Goal: Task Accomplishment & Management: Manage account settings

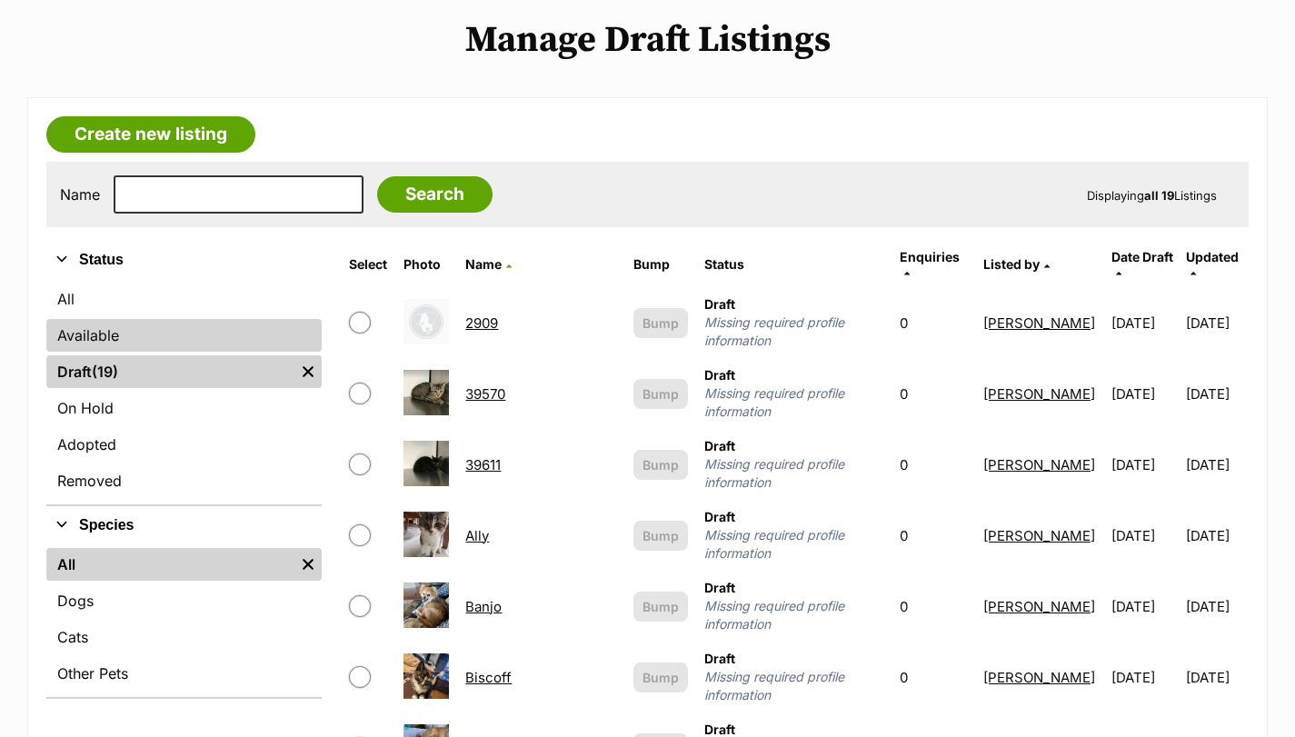
click at [121, 339] on link "Available" at bounding box center [183, 335] width 275 height 33
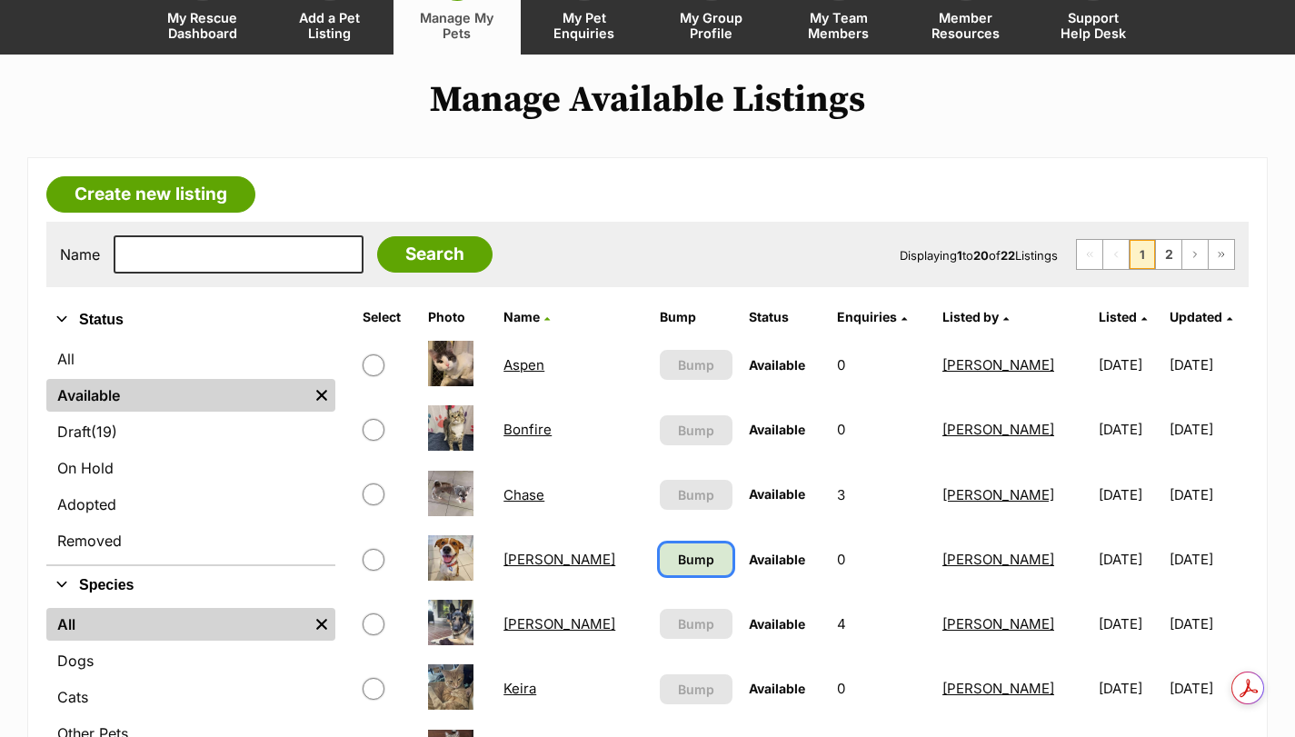
click at [678, 556] on span "Bump" at bounding box center [696, 559] width 36 height 19
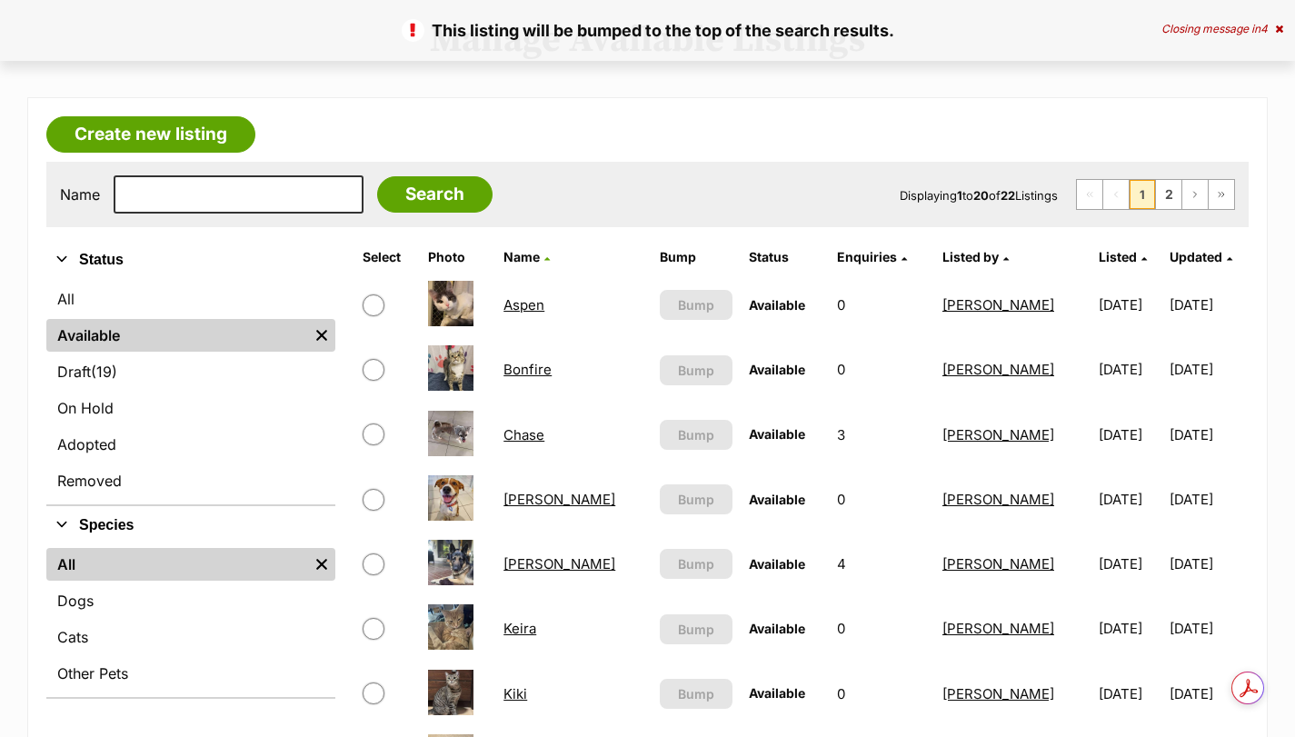
click at [537, 434] on link "Chase" at bounding box center [524, 434] width 41 height 17
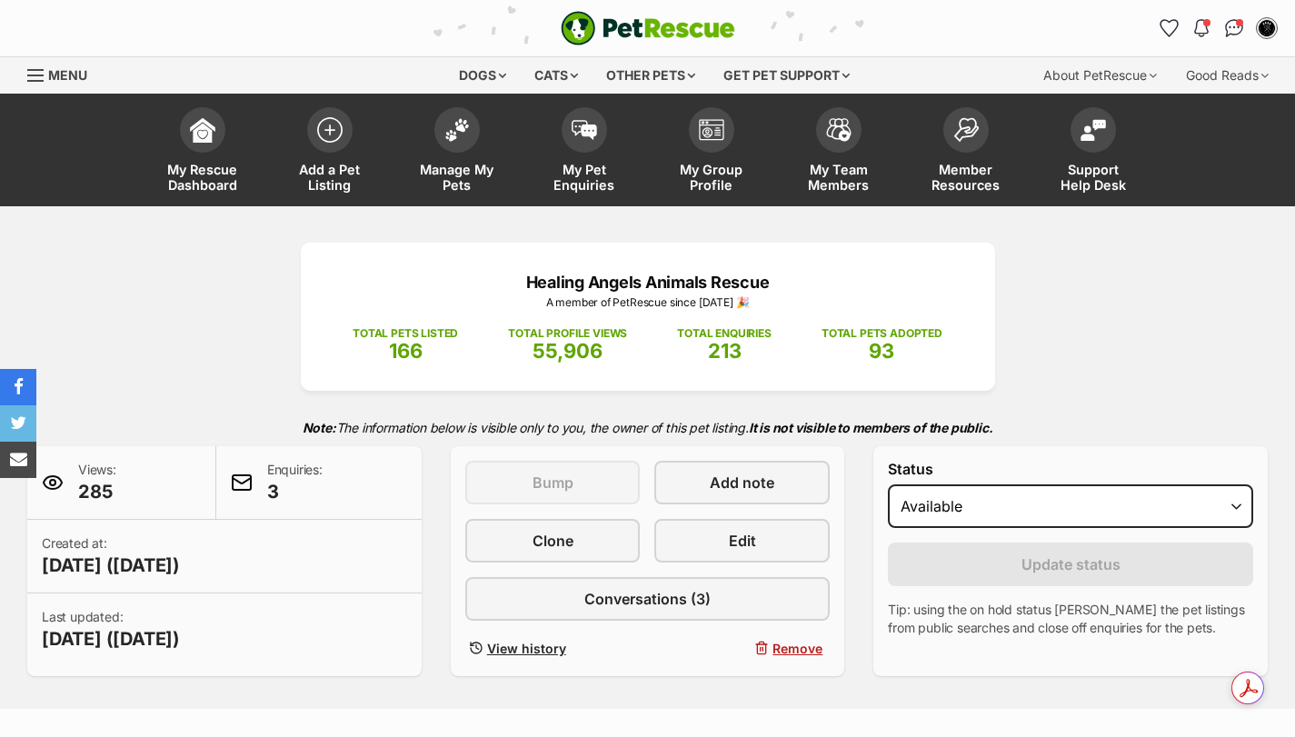
select select "on_hold"
click at [888, 484] on select "Draft - not available as listing has enquires Available On hold Adopted" at bounding box center [1070, 506] width 365 height 44
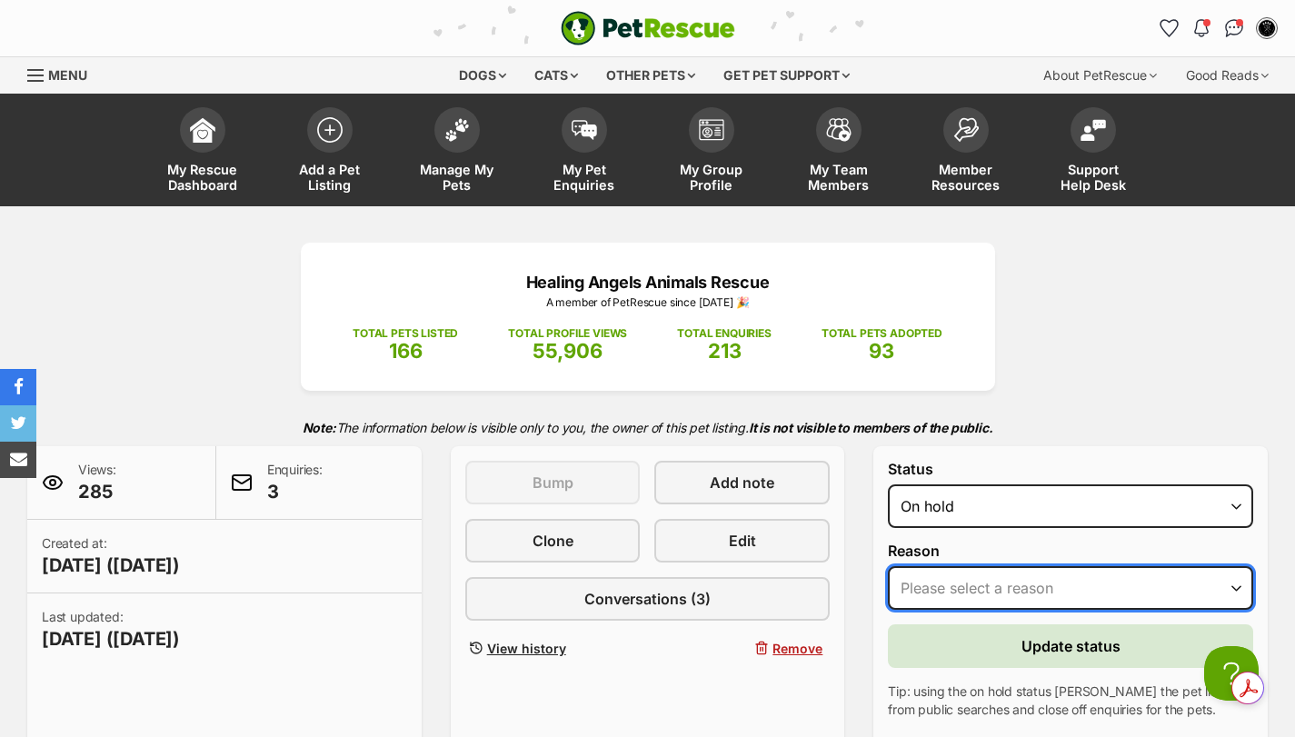
click at [978, 579] on select "Please select a reason Medical reasons Reviewing applications Adoption pending …" at bounding box center [1070, 588] width 365 height 44
select select "reviewing_applications"
click at [888, 566] on select "Please select a reason Medical reasons Reviewing applications Adoption pending …" at bounding box center [1070, 588] width 365 height 44
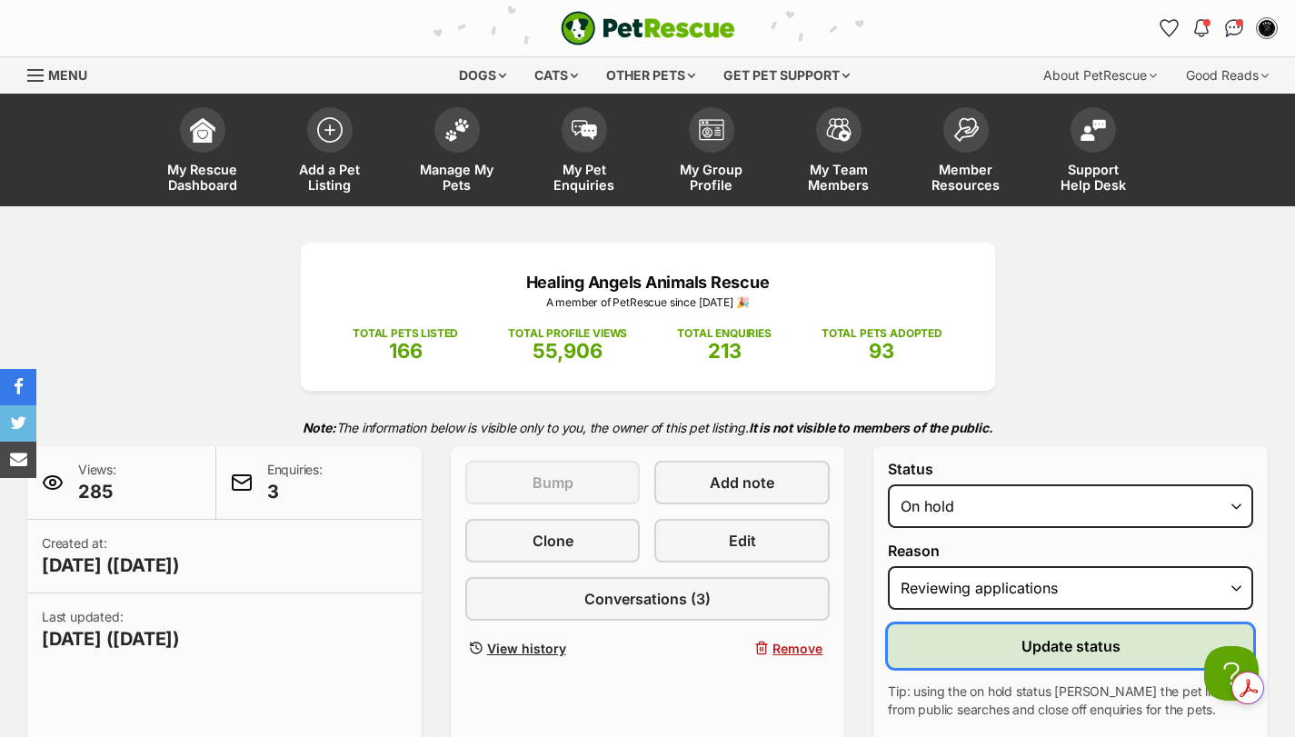
click at [1016, 630] on button "Update status" at bounding box center [1070, 646] width 365 height 44
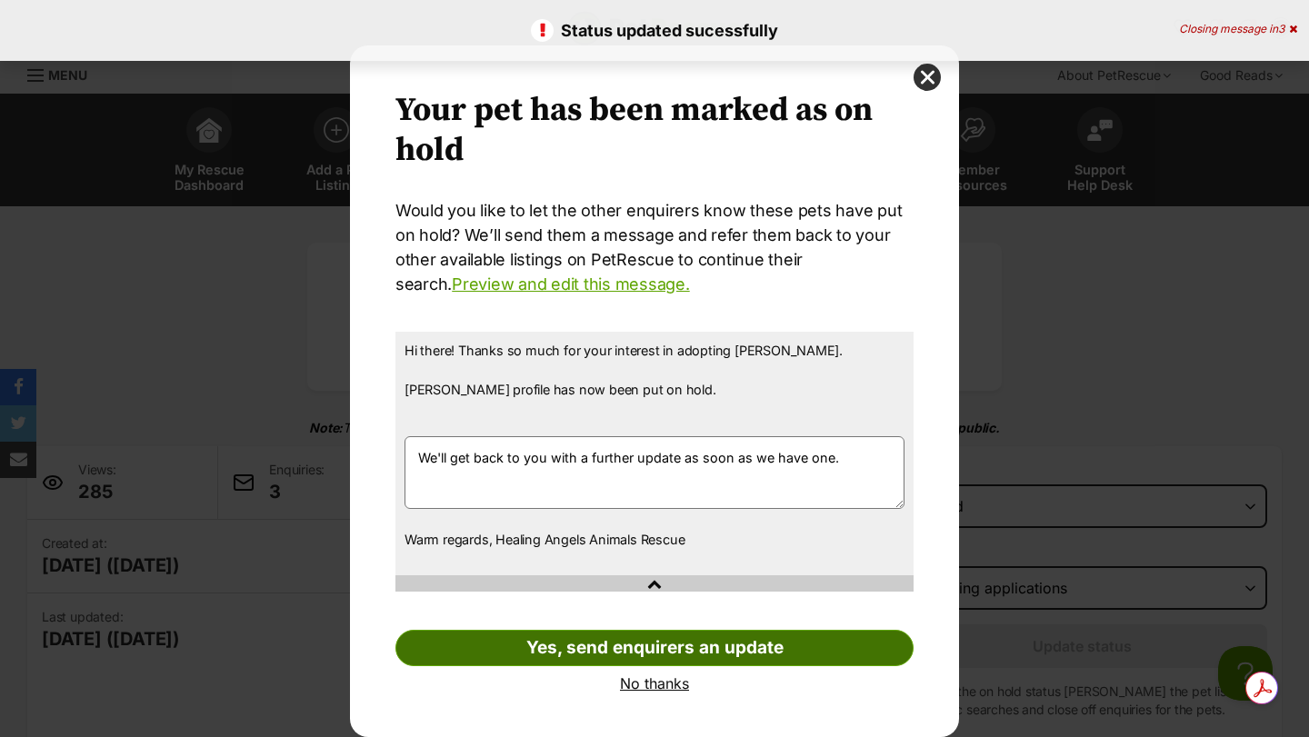
click at [614, 647] on link "Yes, send enquirers an update" at bounding box center [654, 648] width 518 height 36
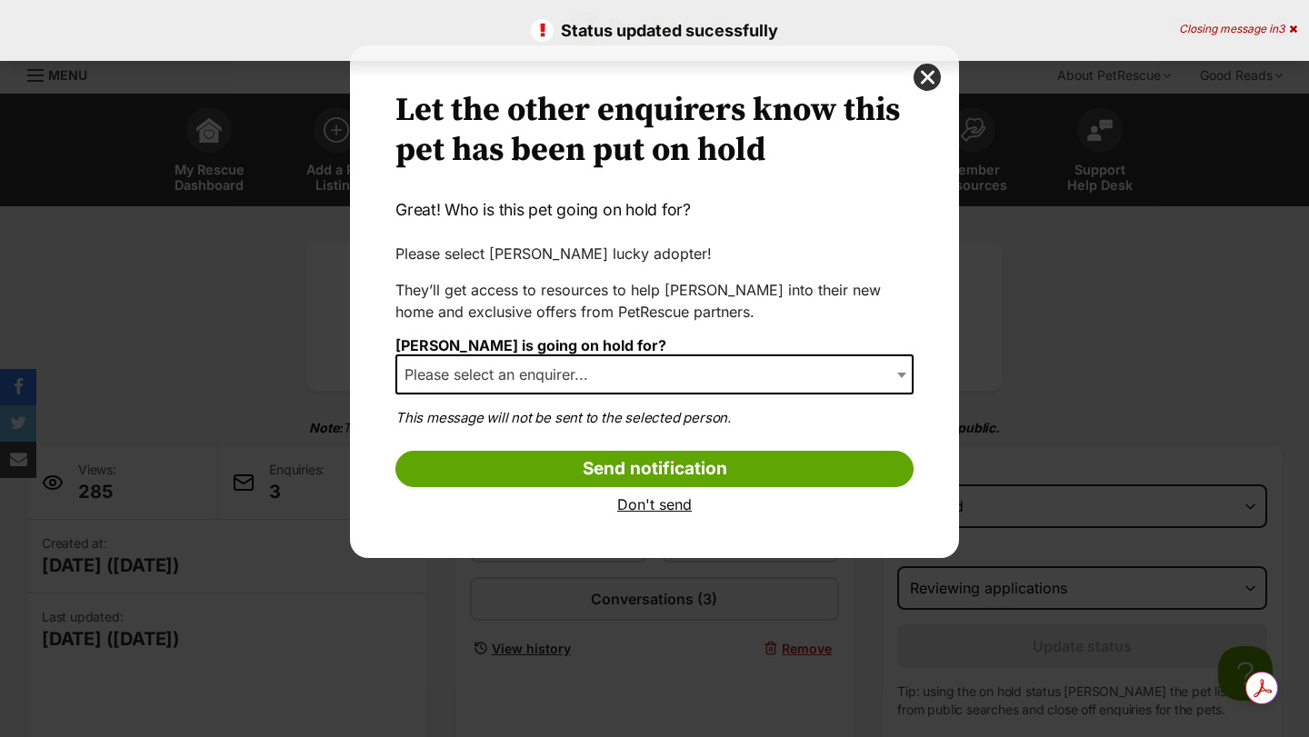
click at [489, 359] on span "Please select an enquirer..." at bounding box center [654, 374] width 518 height 40
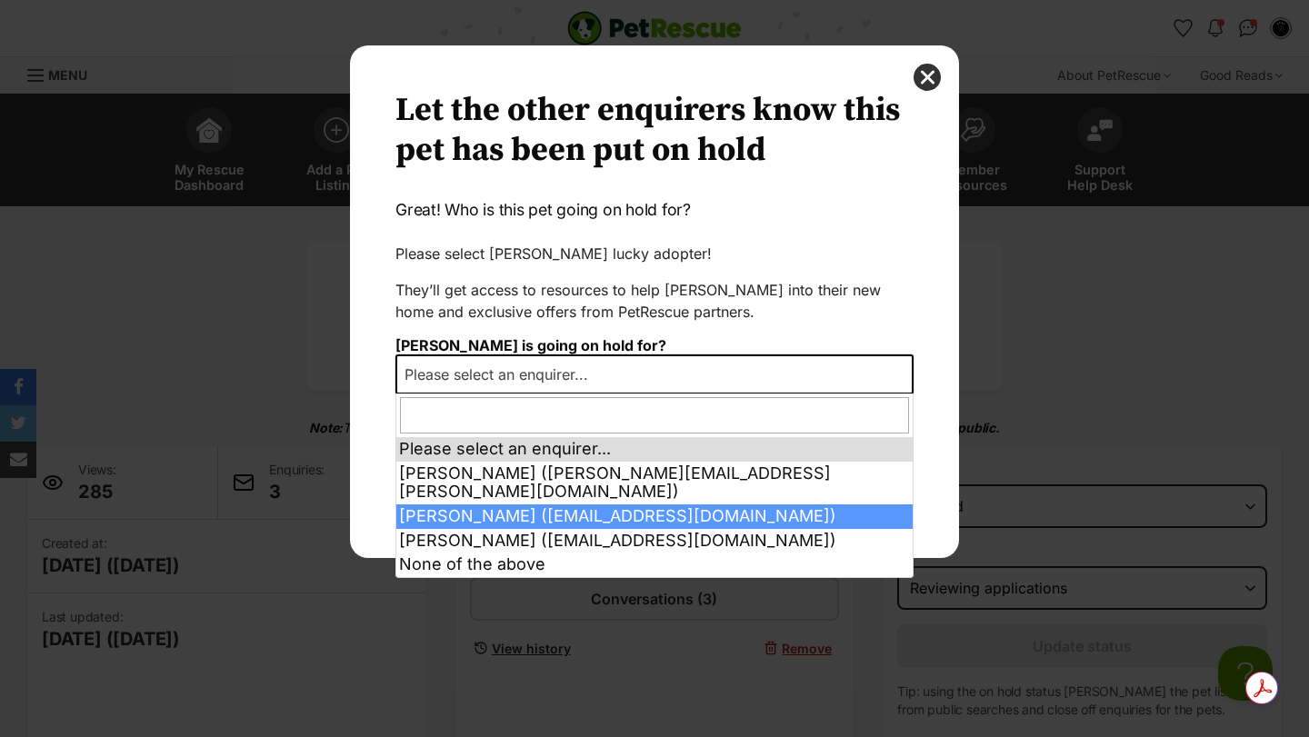
select select "2017077"
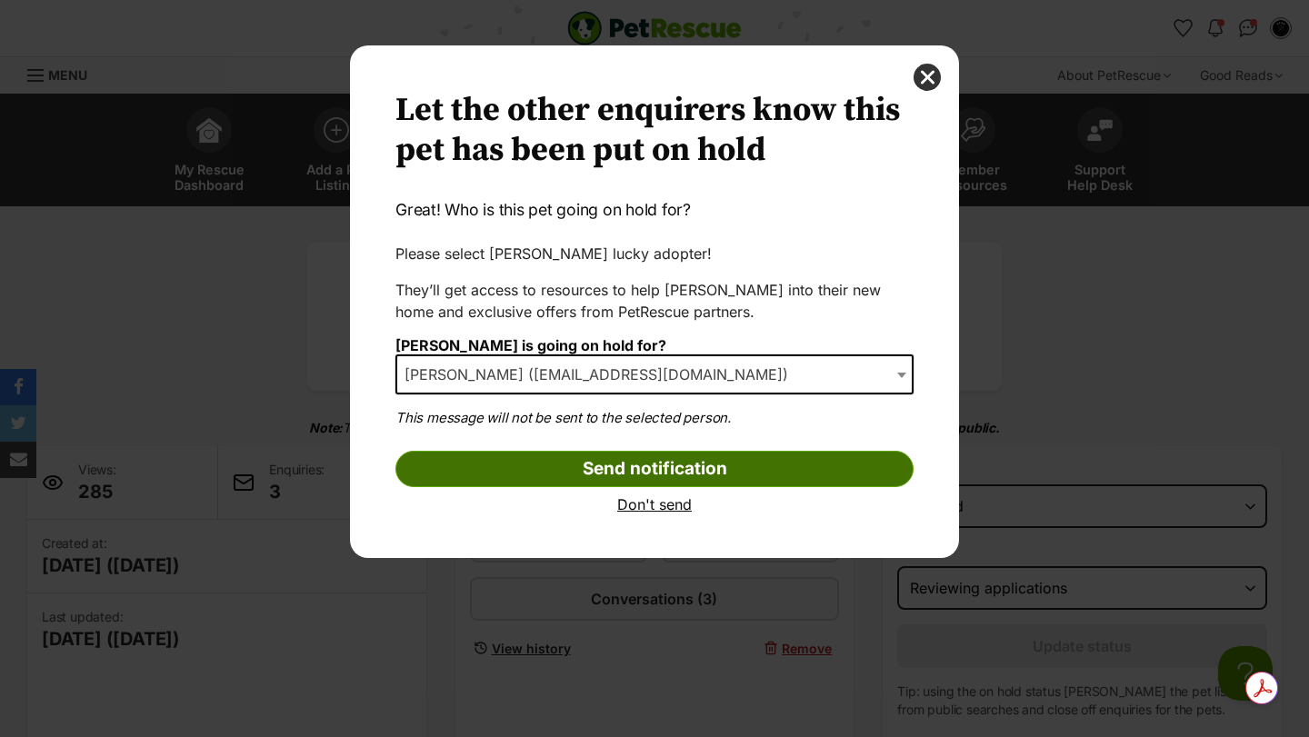
click at [510, 471] on input "Send notification" at bounding box center [654, 469] width 518 height 36
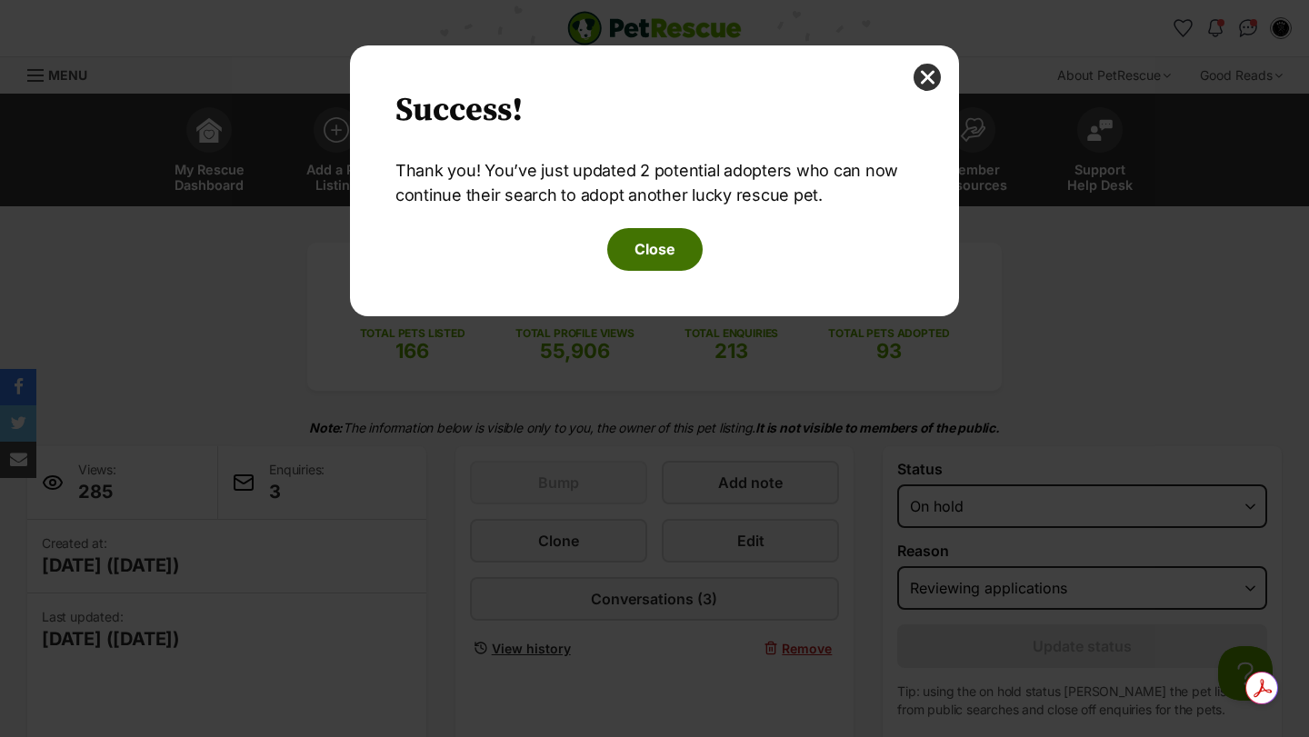
click at [647, 248] on button "Close" at bounding box center [654, 249] width 95 height 42
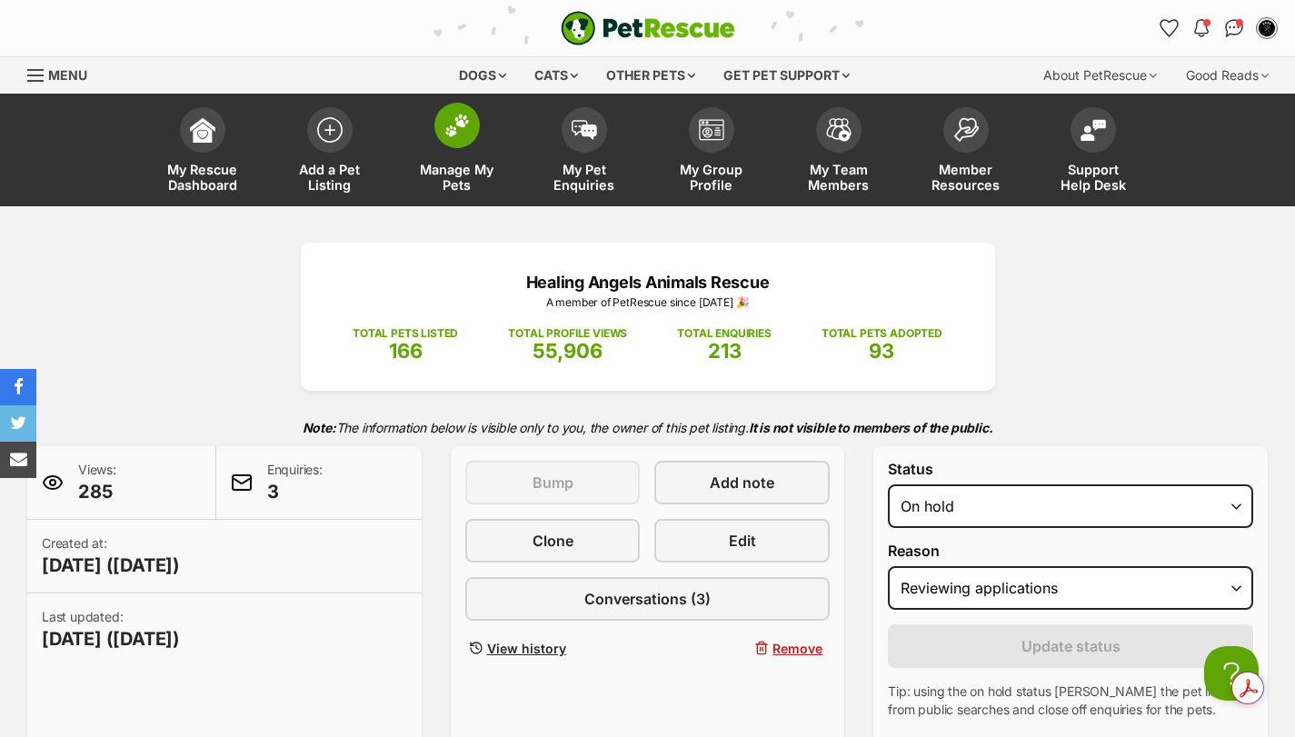
click at [464, 128] on img at bounding box center [456, 126] width 25 height 24
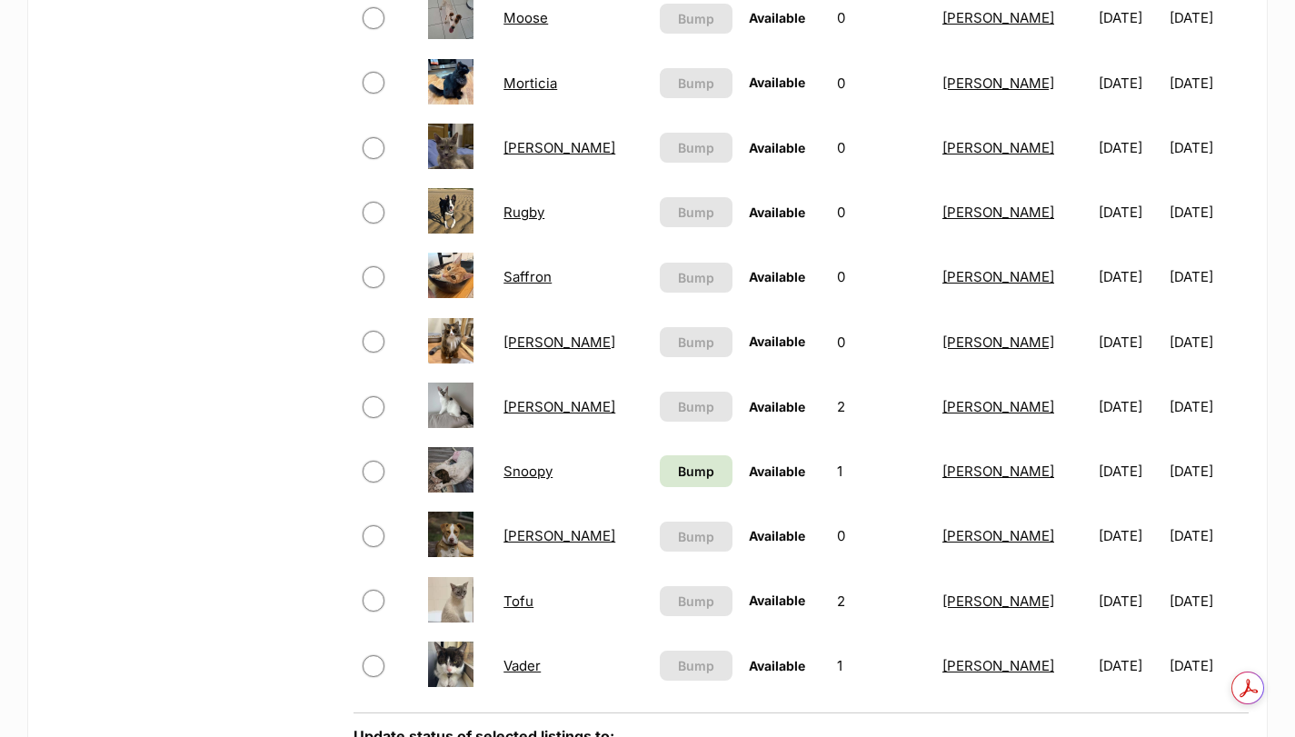
scroll to position [1212, 0]
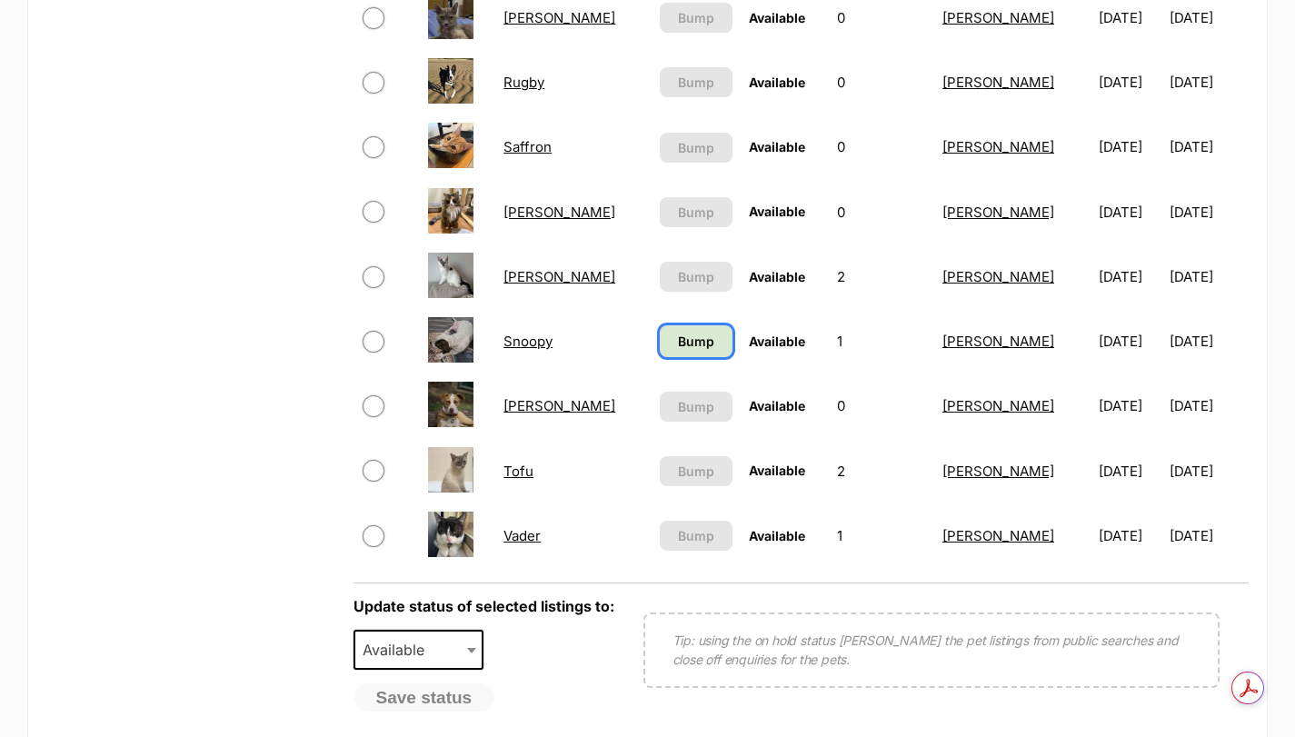
click at [678, 348] on span "Bump" at bounding box center [696, 341] width 36 height 19
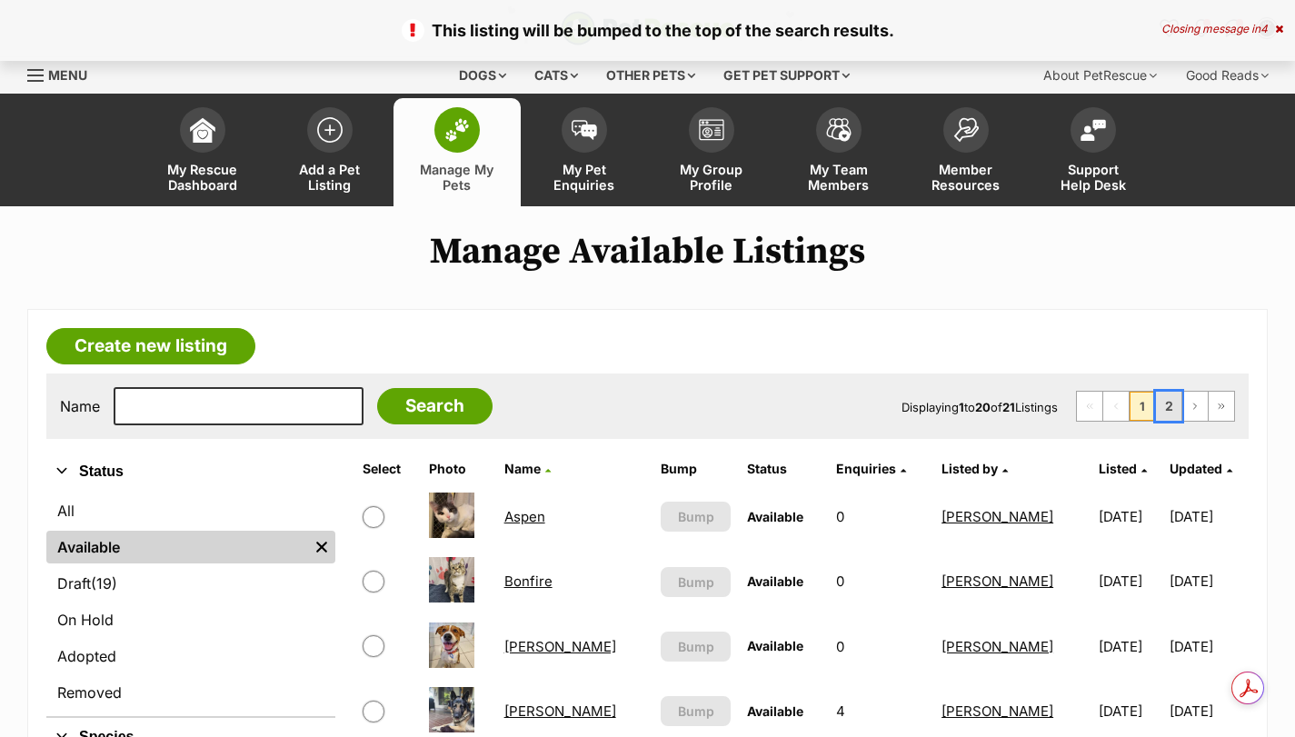
click at [1165, 402] on link "2" at bounding box center [1168, 406] width 25 height 29
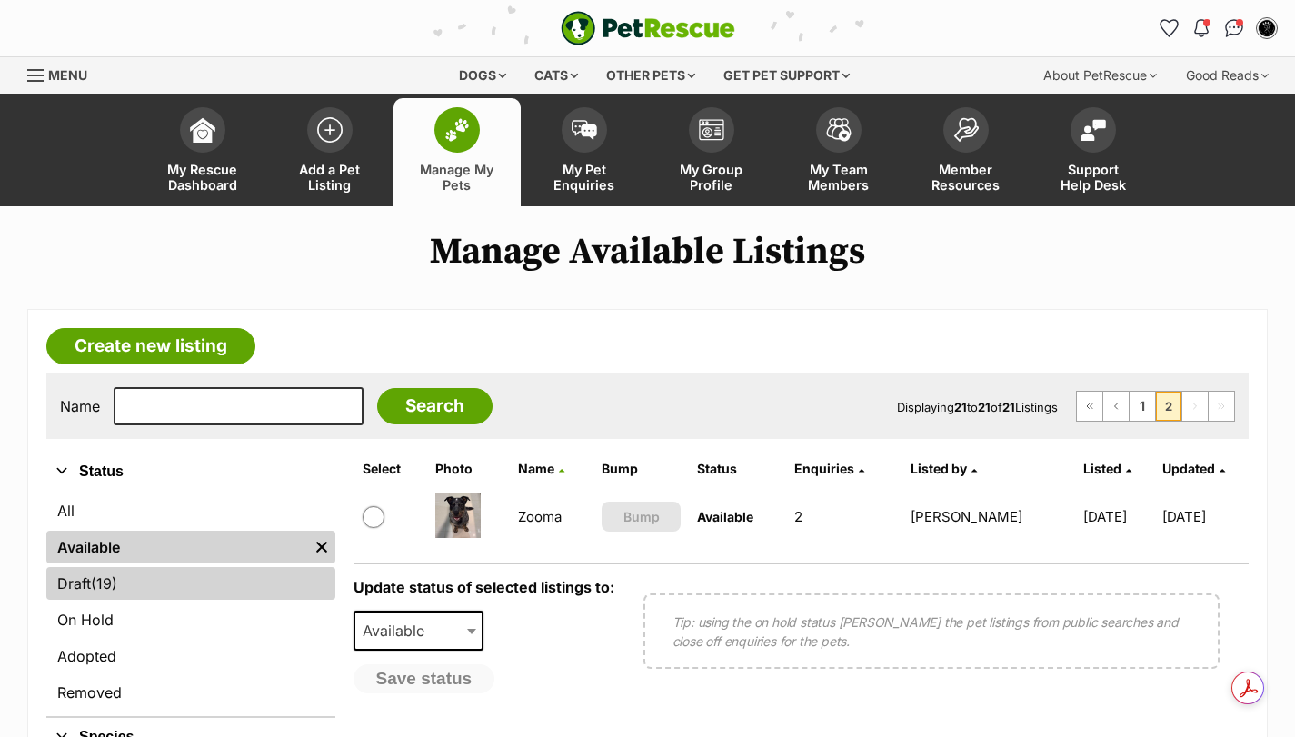
click at [117, 583] on span "(19)" at bounding box center [104, 584] width 26 height 22
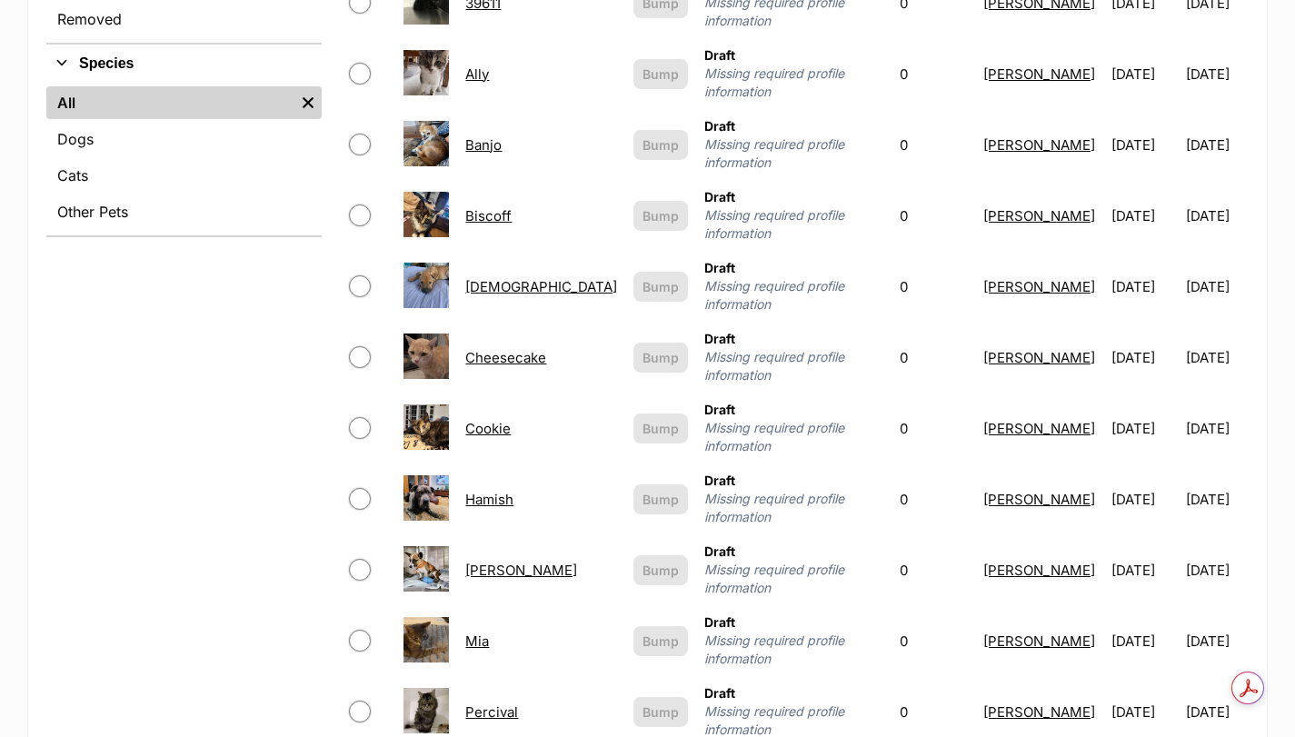
scroll to position [757, 0]
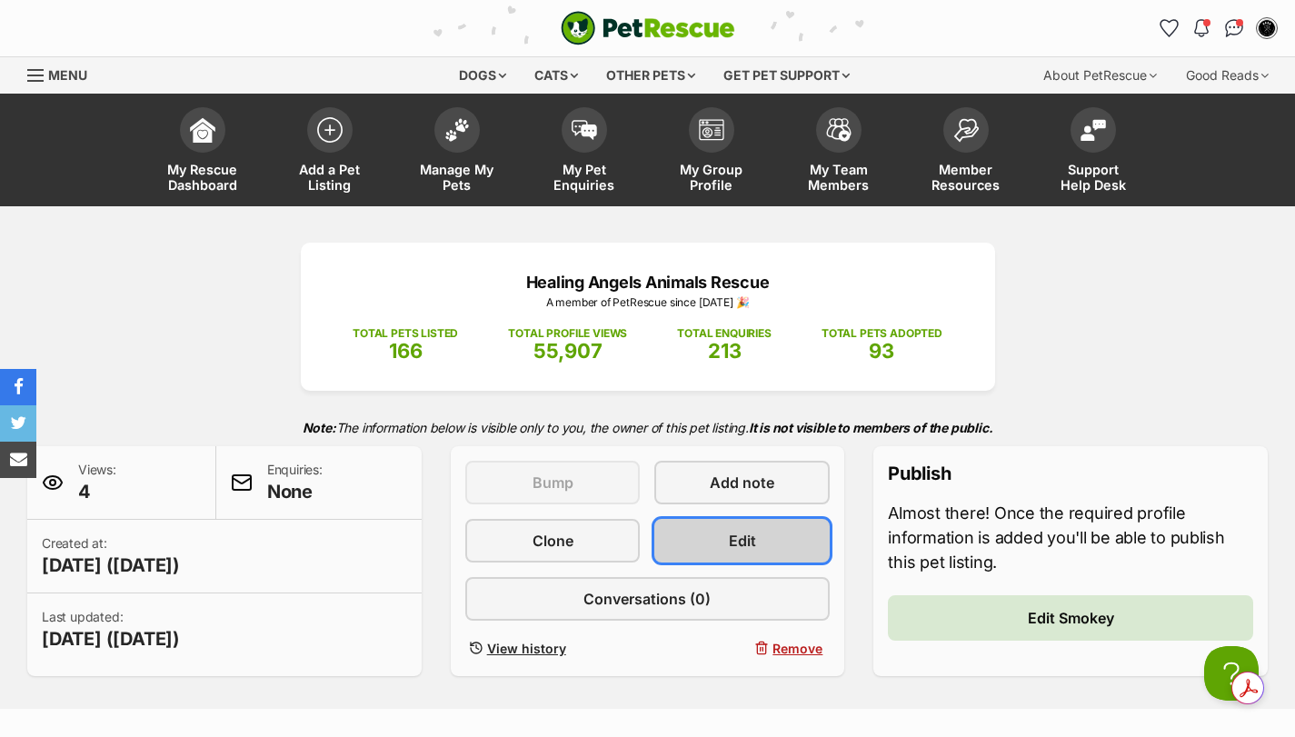
click at [771, 538] on link "Edit" at bounding box center [741, 541] width 175 height 44
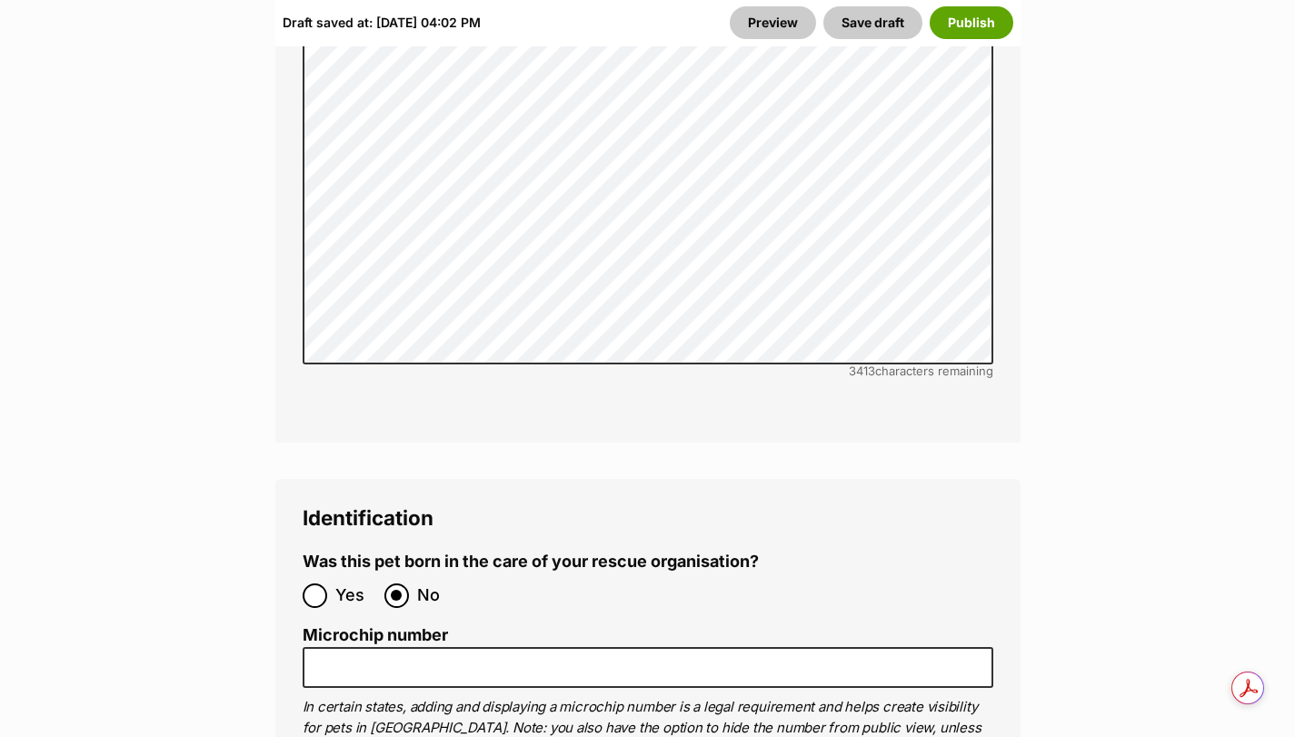
scroll to position [6302, 0]
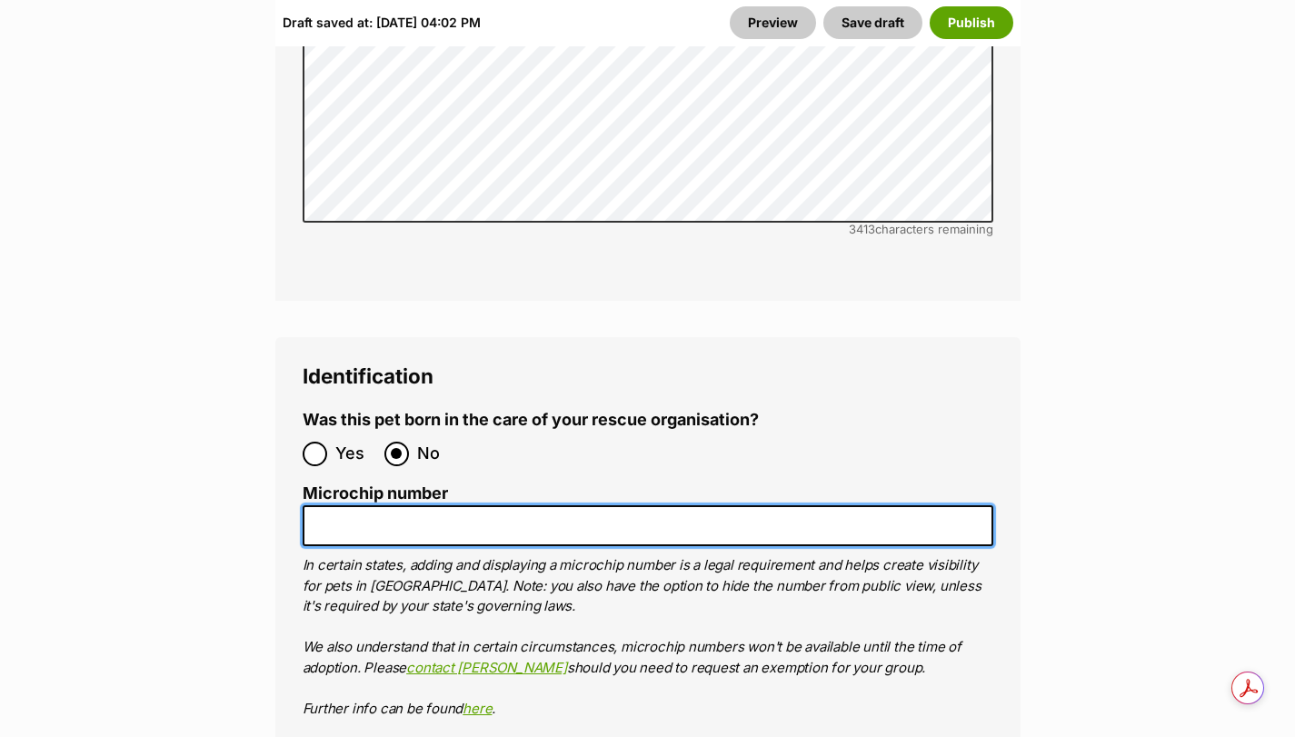
click at [518, 505] on input "Microchip number" at bounding box center [648, 525] width 691 height 41
paste input "991001006222507"
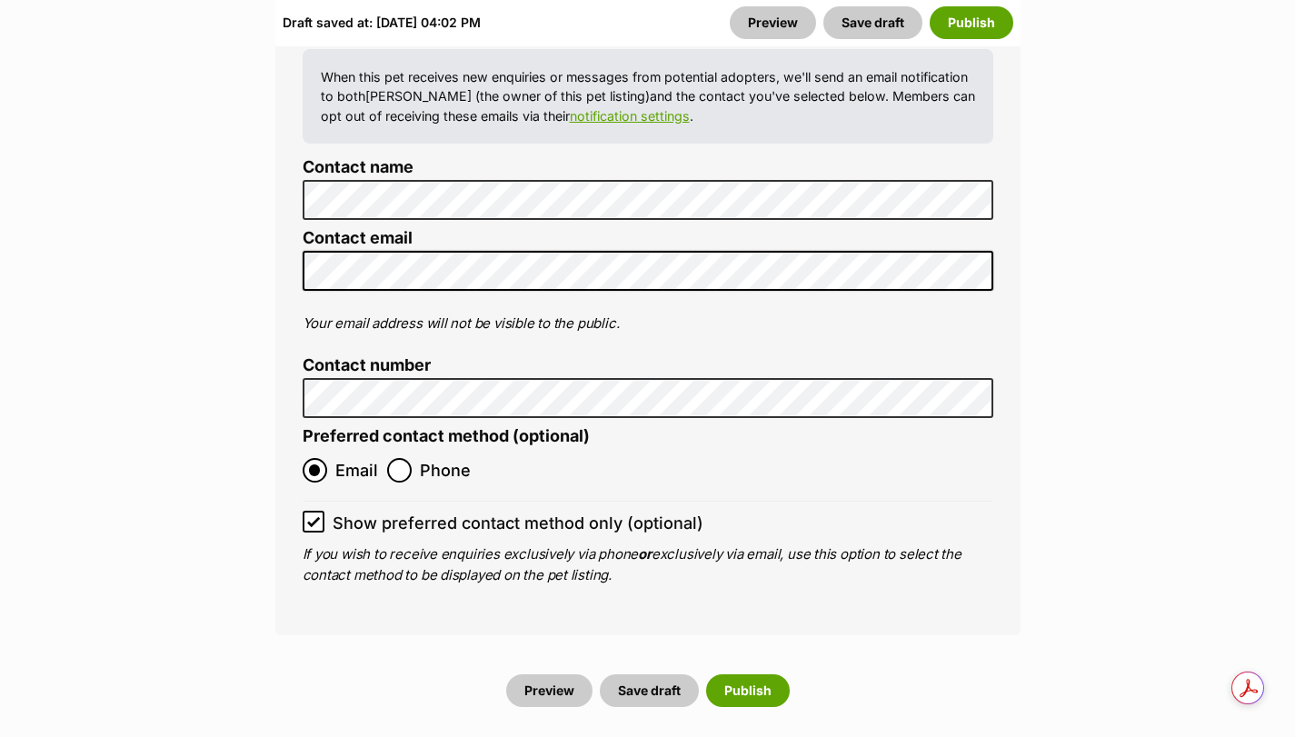
scroll to position [7423, 0]
type input "991001006222507"
click at [754, 674] on button "Publish" at bounding box center [748, 690] width 84 height 33
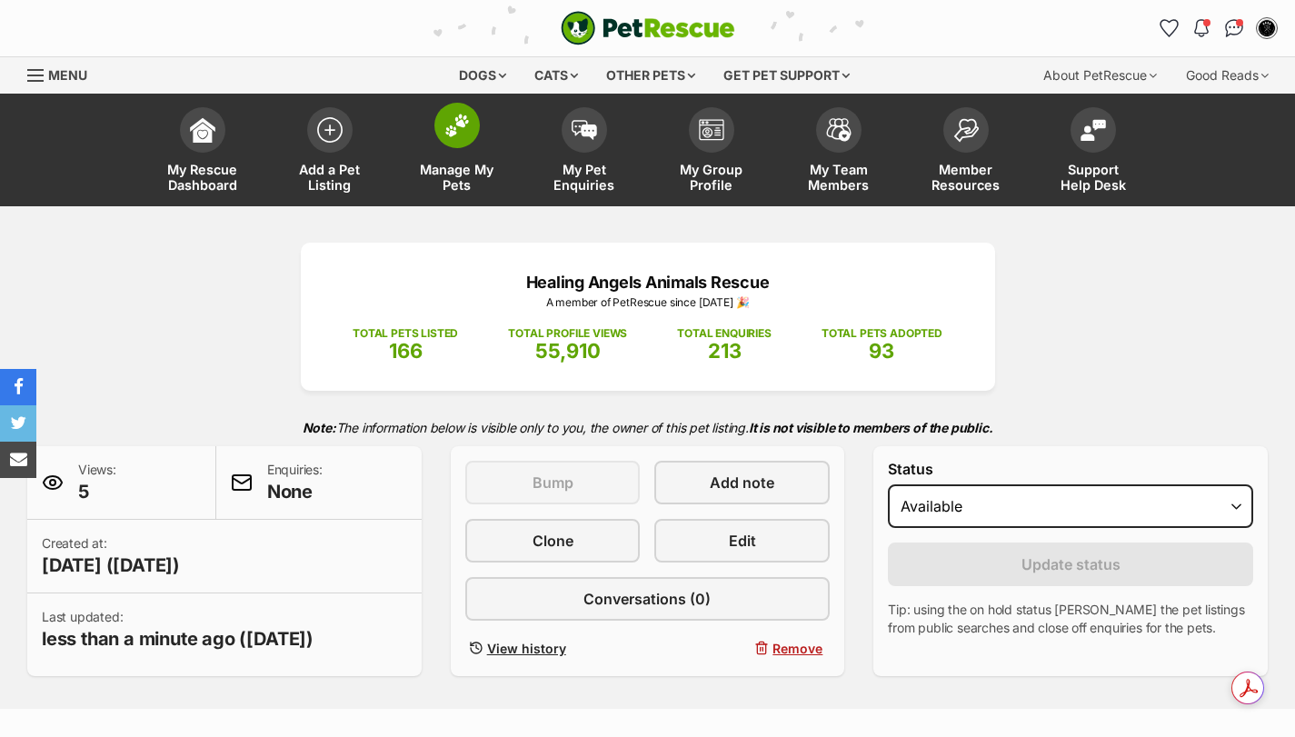
click at [462, 126] on img at bounding box center [456, 126] width 25 height 24
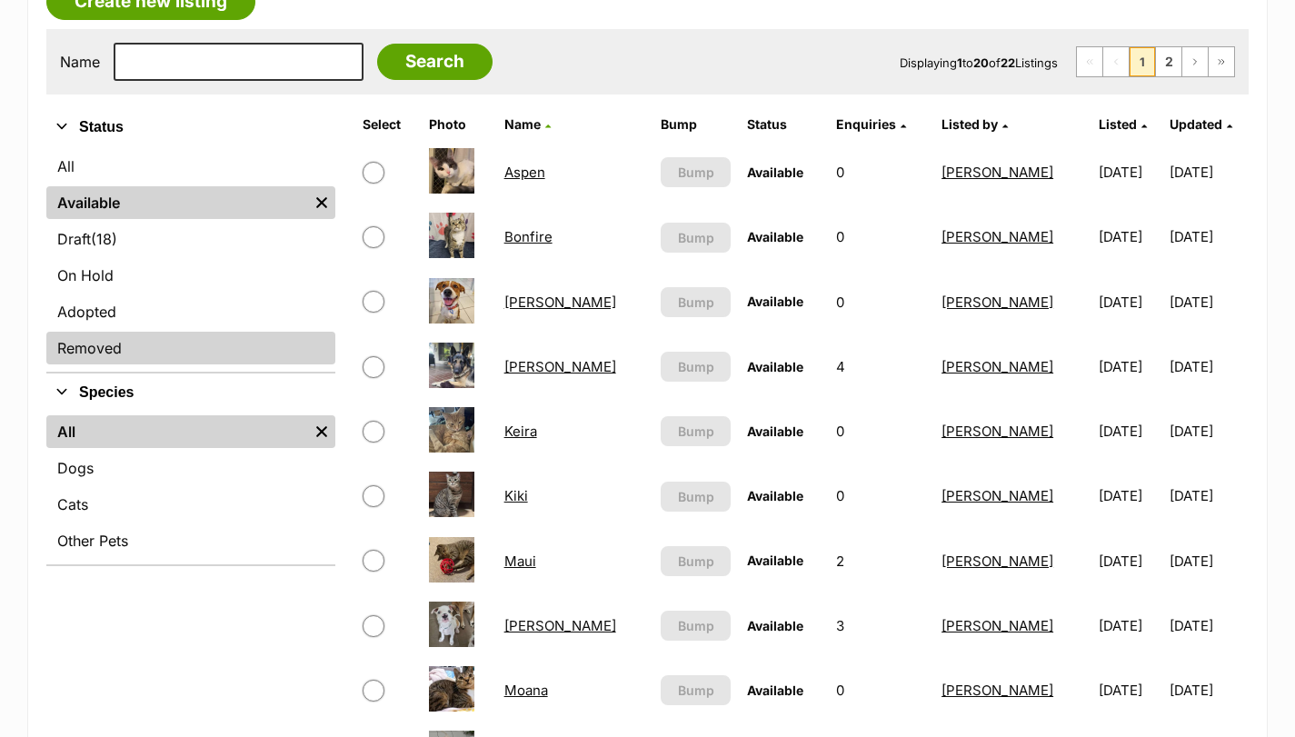
scroll to position [334, 0]
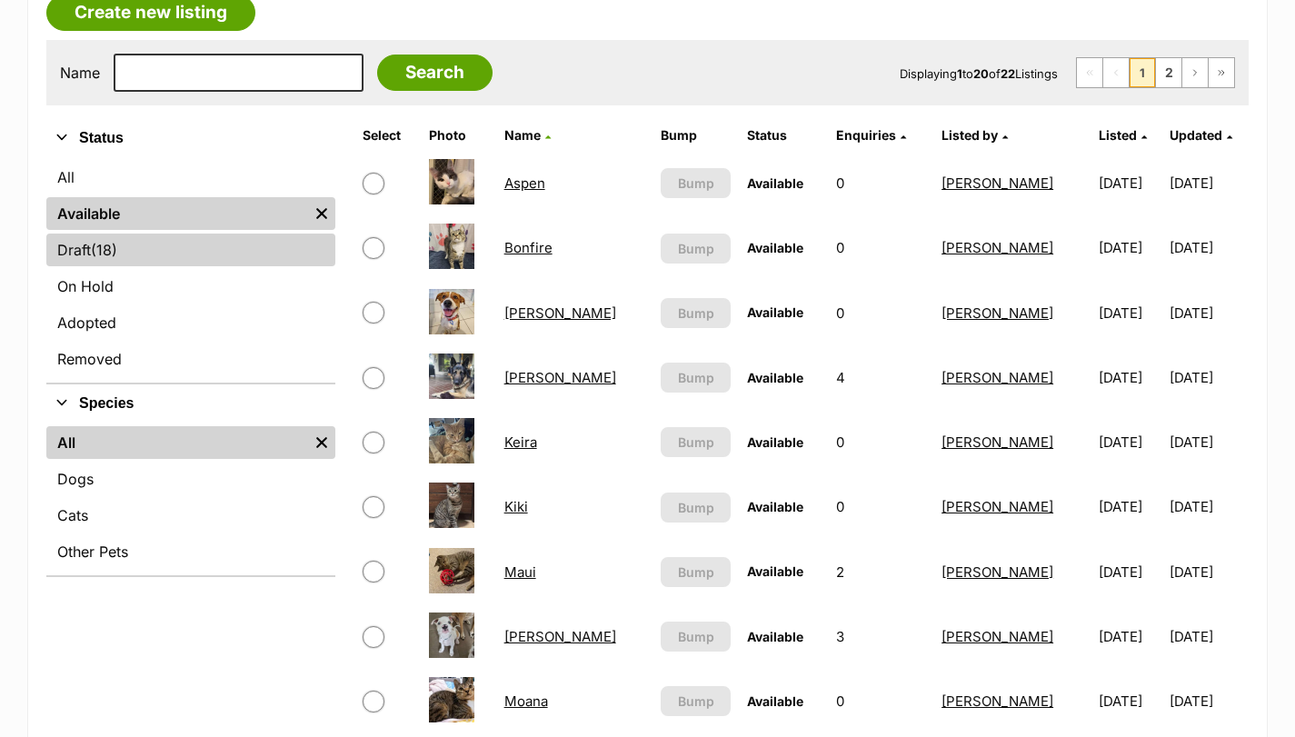
click at [121, 256] on link "Draft (18) Items" at bounding box center [190, 250] width 289 height 33
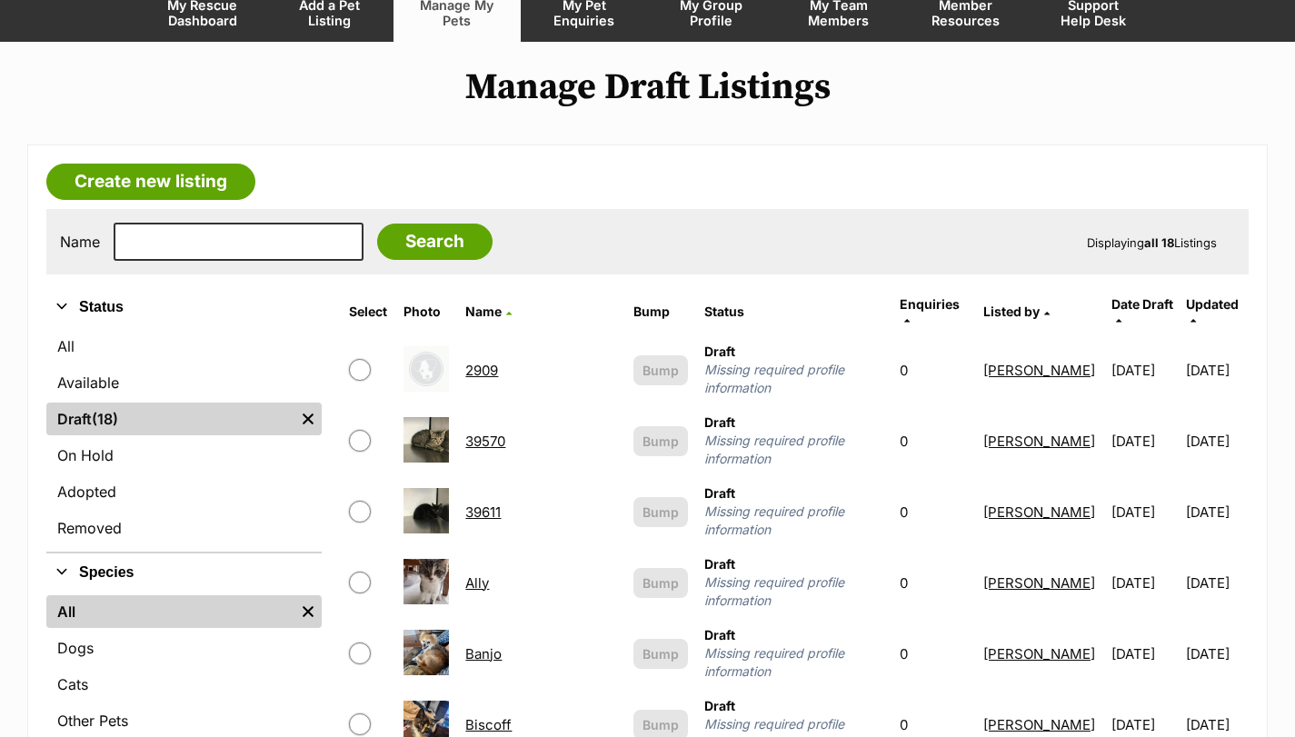
scroll to position [273, 0]
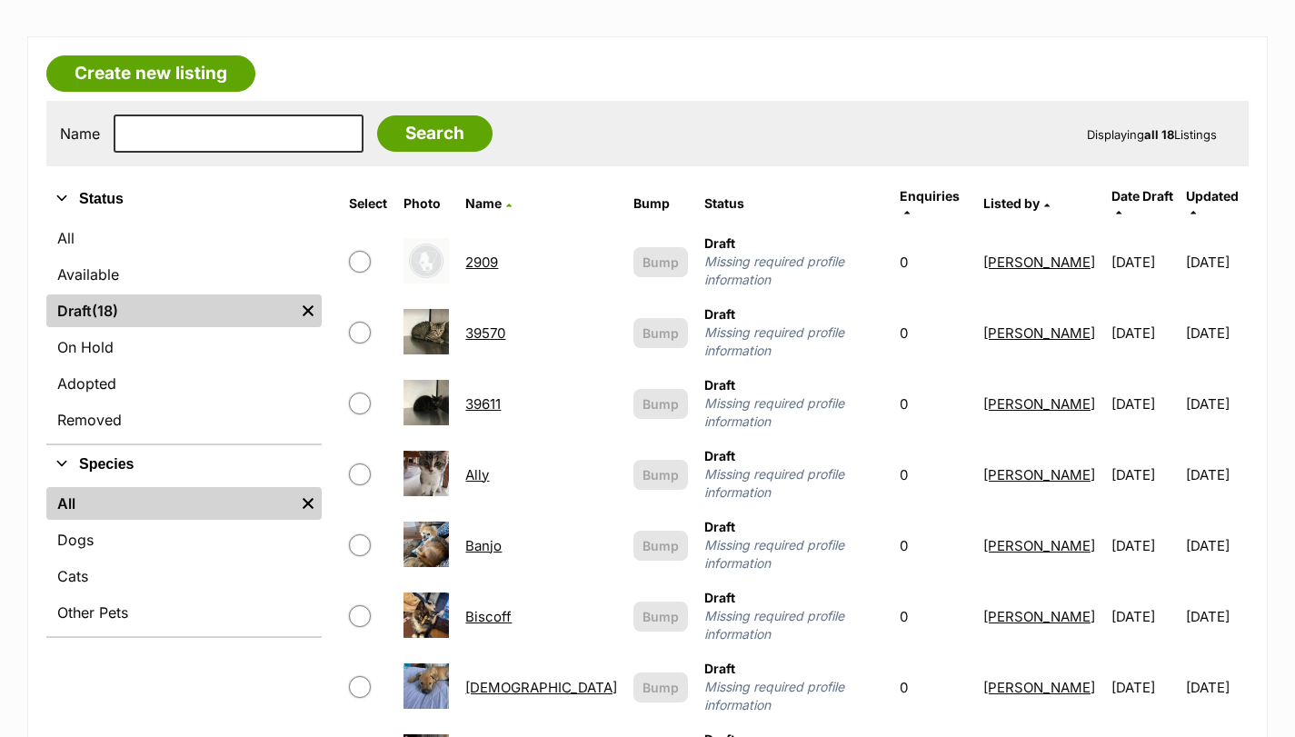
click at [489, 466] on link "Ally" at bounding box center [477, 474] width 24 height 17
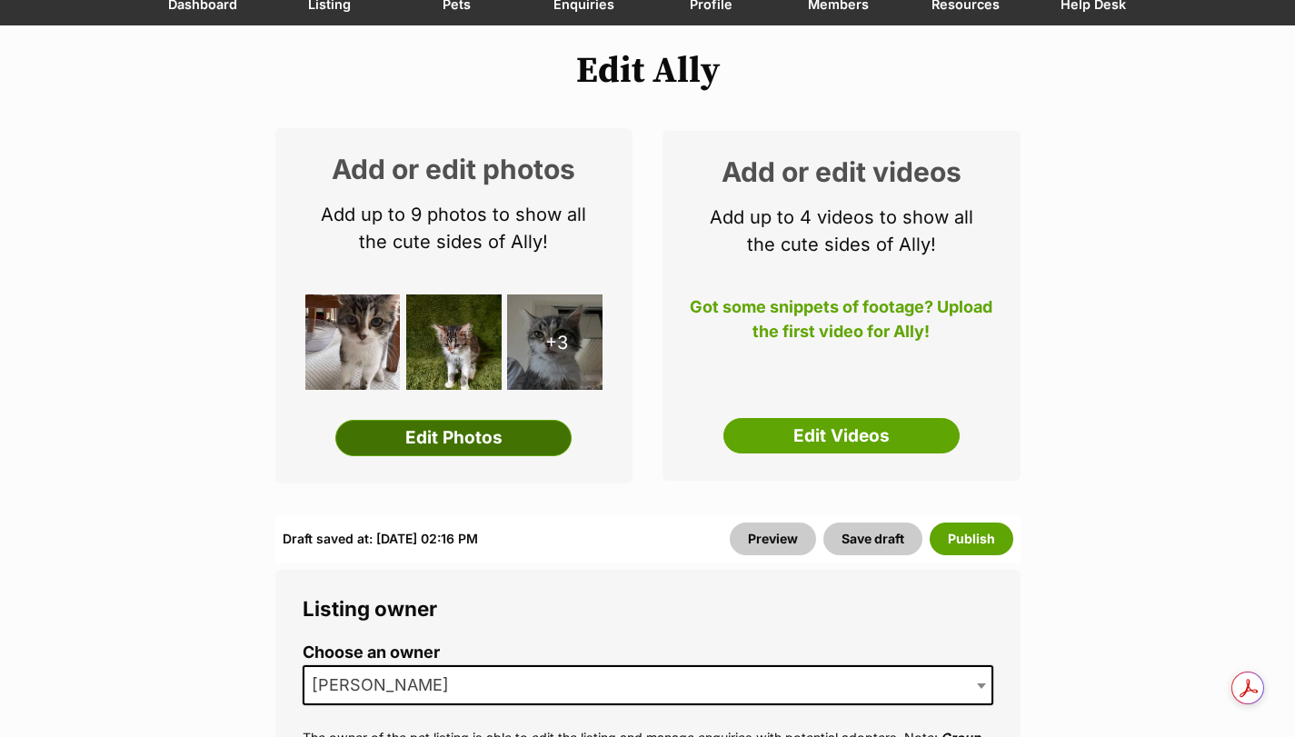
scroll to position [182, 0]
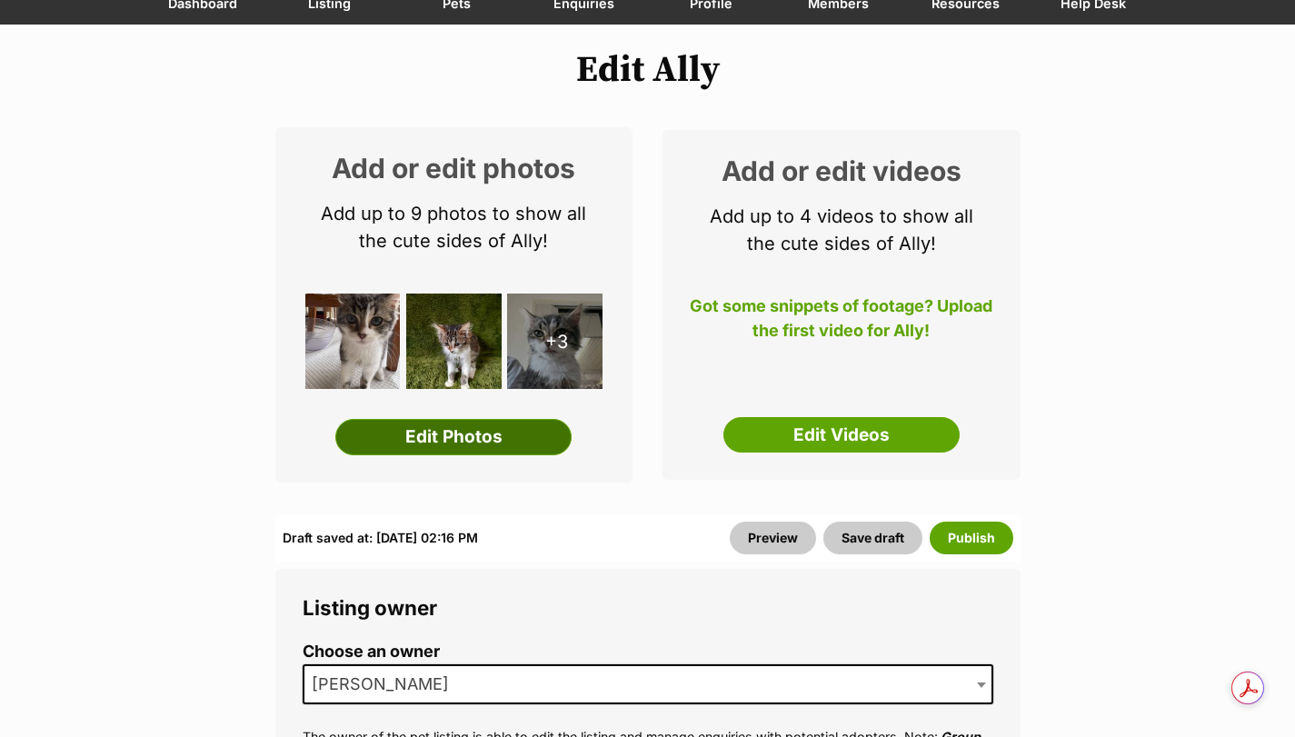
click at [508, 431] on link "Edit Photos" at bounding box center [453, 437] width 236 height 36
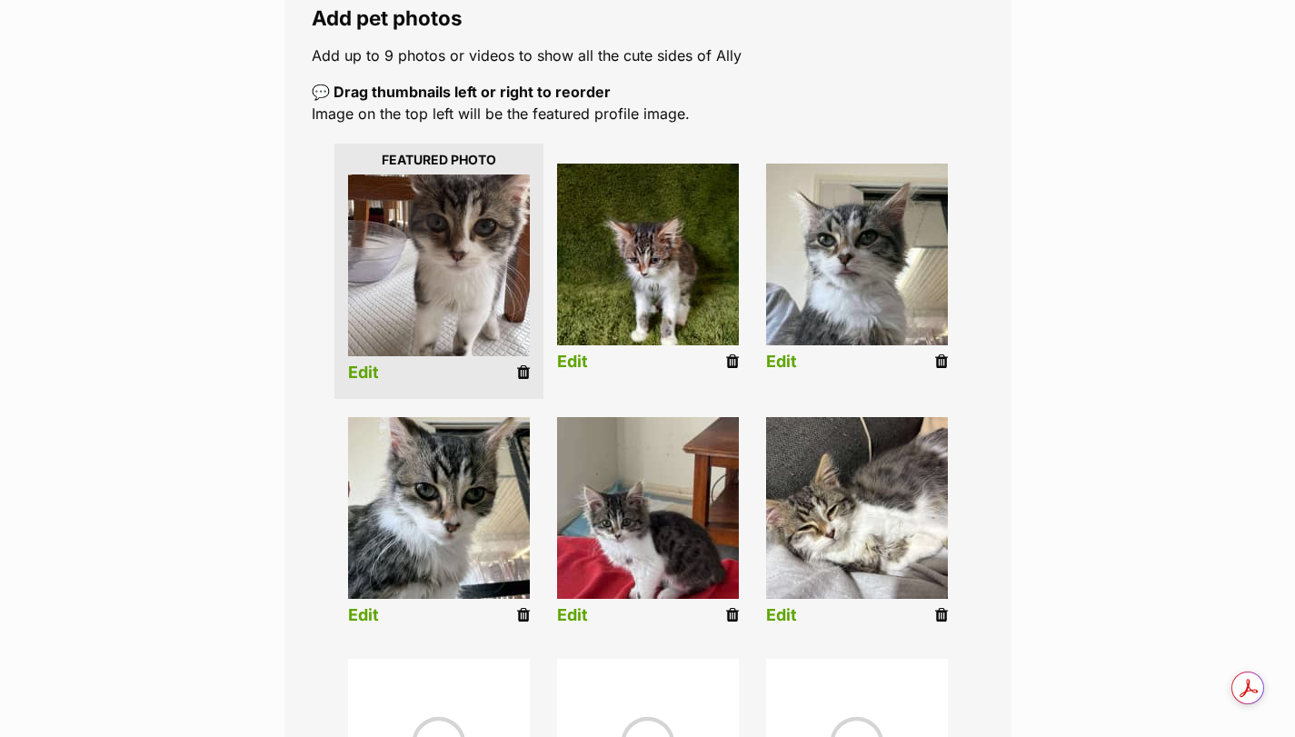
scroll to position [334, 0]
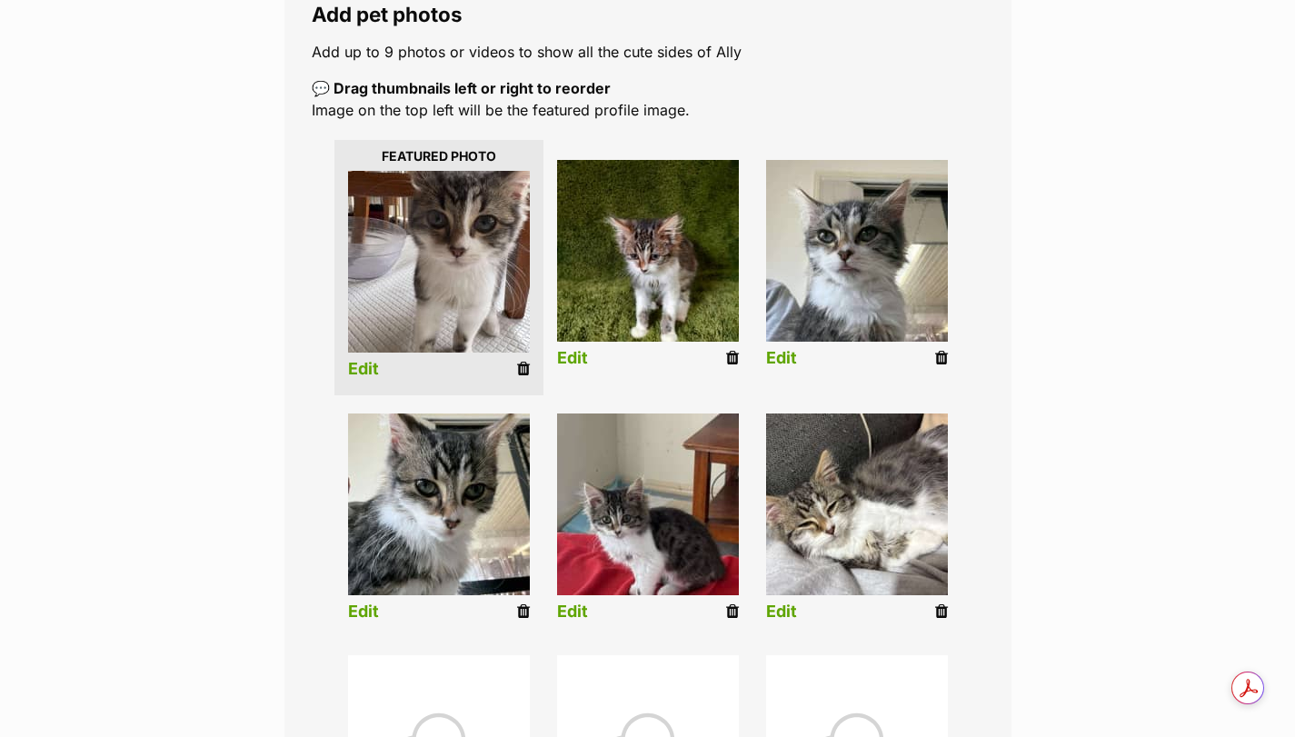
click at [365, 370] on link "Edit" at bounding box center [363, 369] width 31 height 19
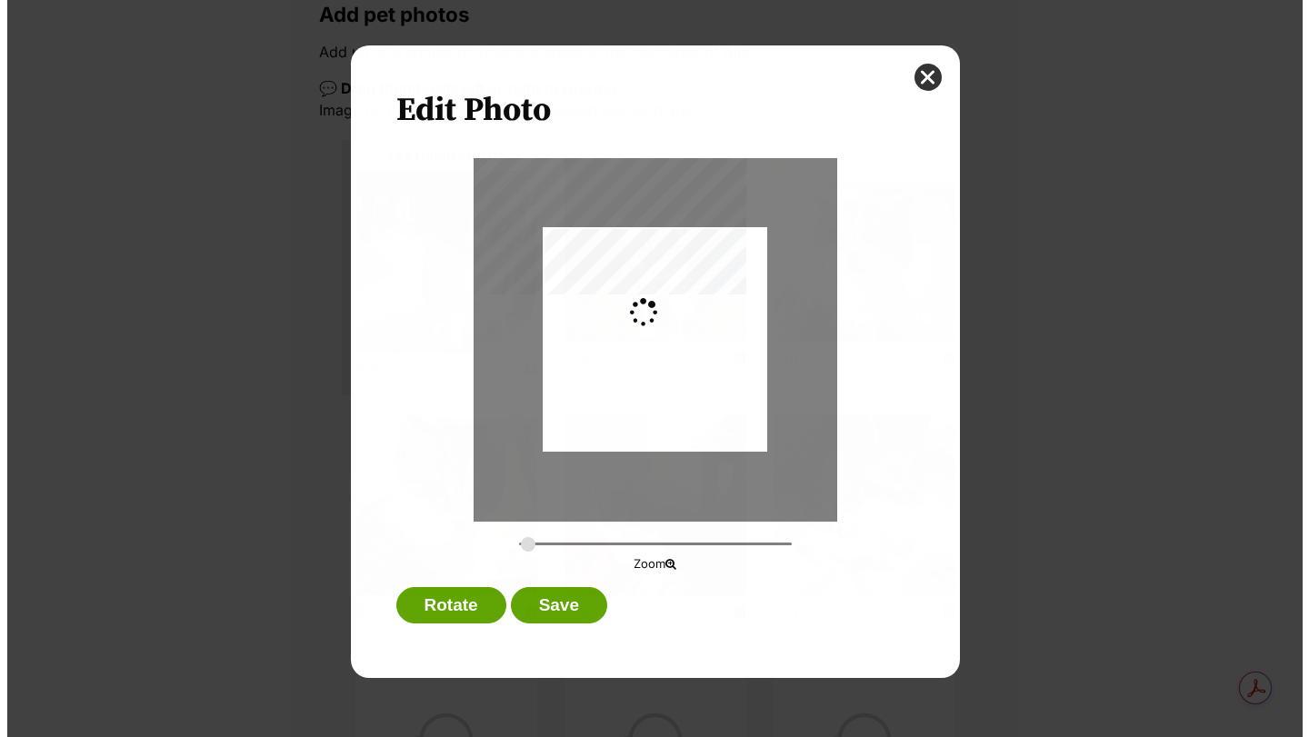
scroll to position [0, 0]
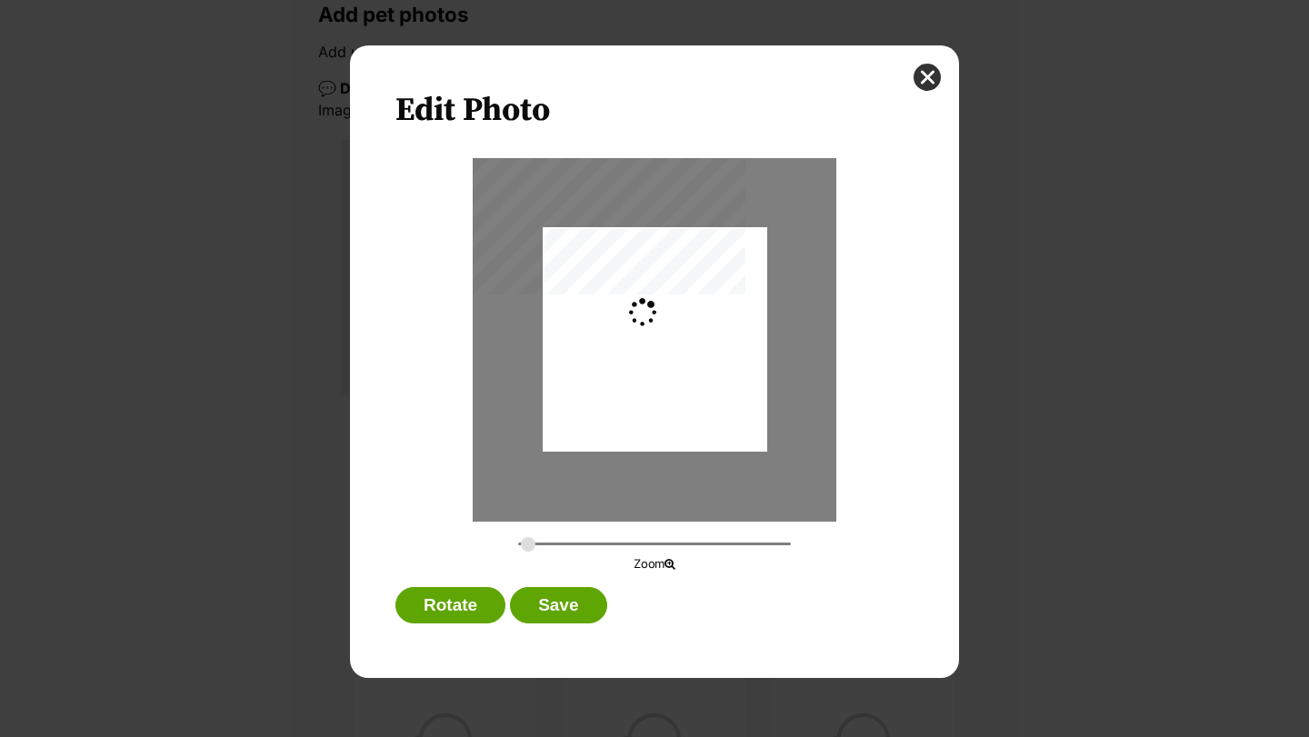
type input "0.2744"
drag, startPoint x: 661, startPoint y: 334, endPoint x: 664, endPoint y: 381, distance: 46.5
click at [664, 381] on div "Dialog Window - Close (Press escape to close)" at bounding box center [655, 376] width 225 height 299
click at [587, 598] on button "Save" at bounding box center [558, 605] width 96 height 36
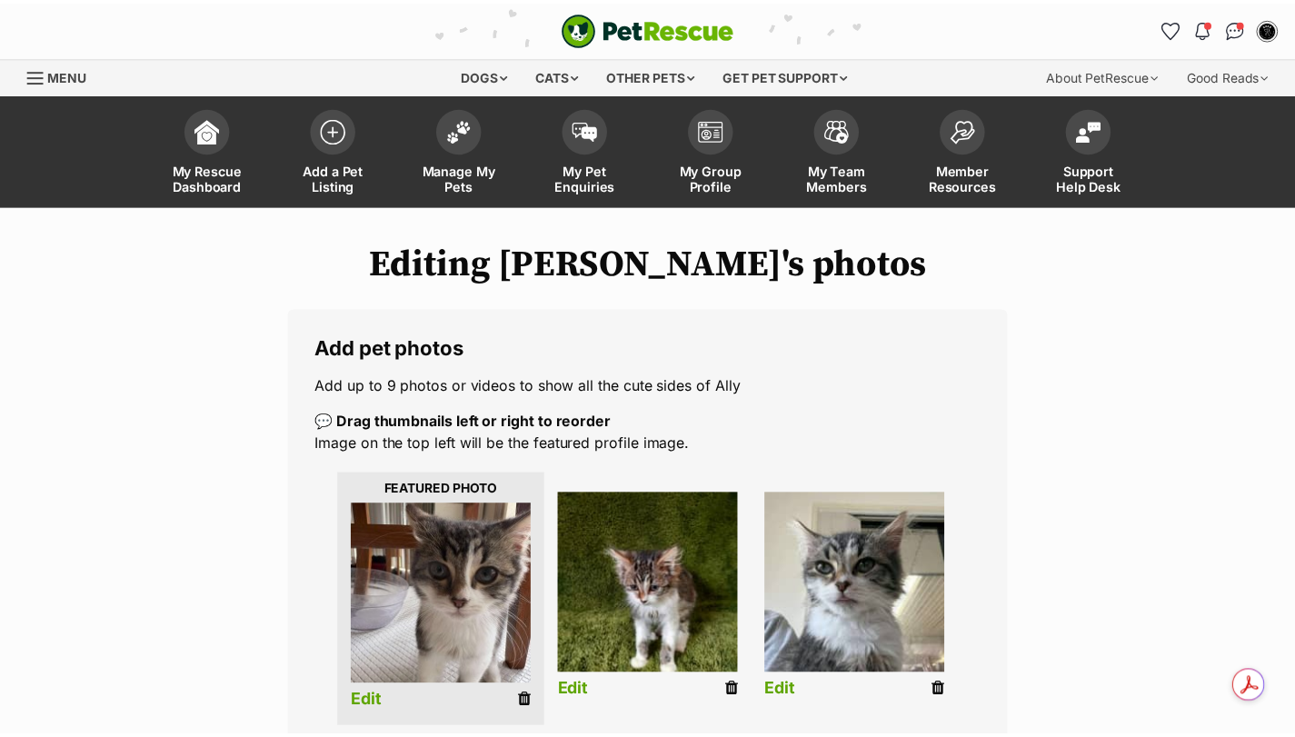
scroll to position [334, 0]
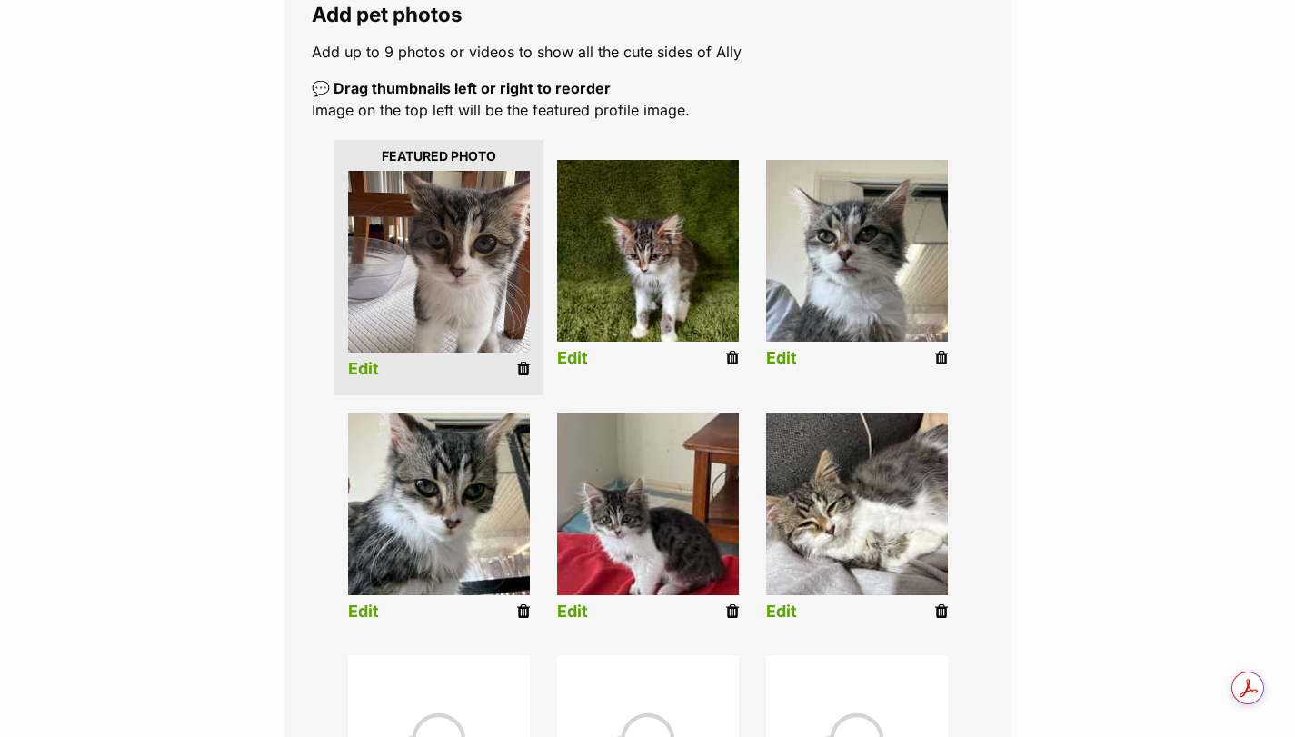
click at [573, 358] on link "Edit" at bounding box center [572, 358] width 31 height 19
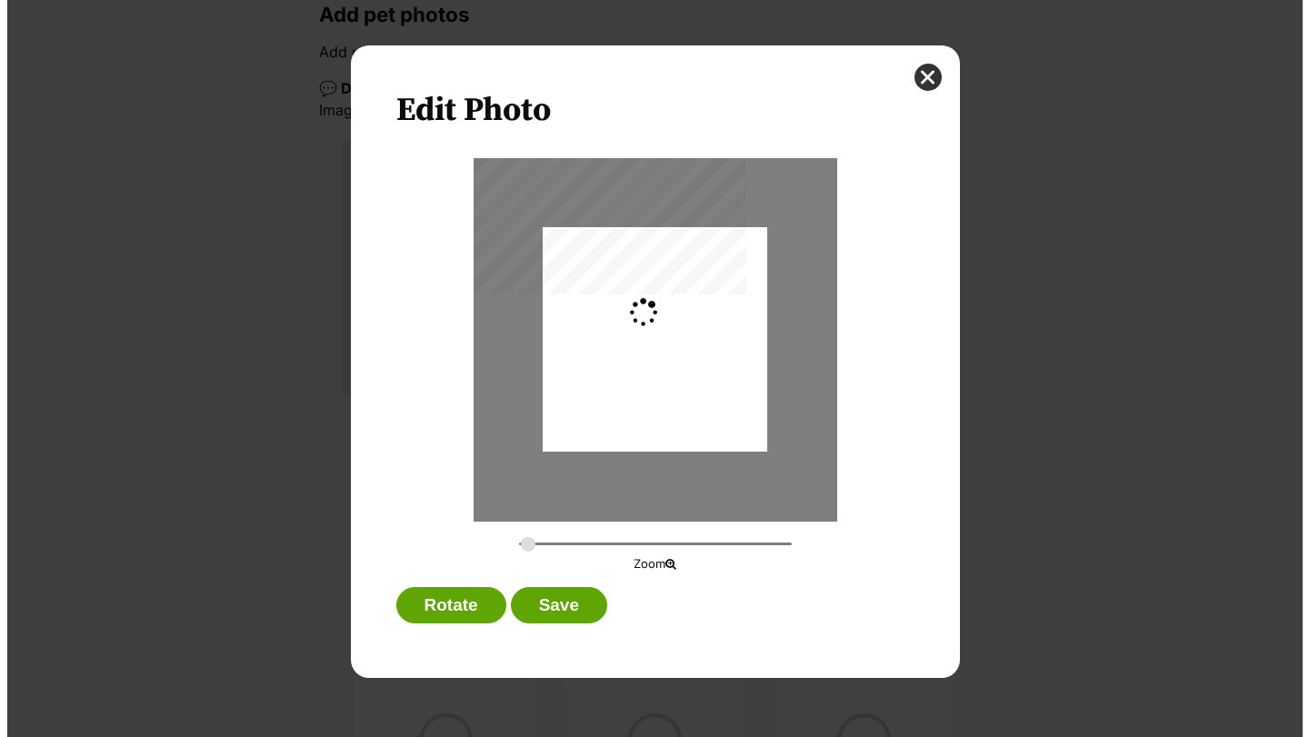
scroll to position [0, 0]
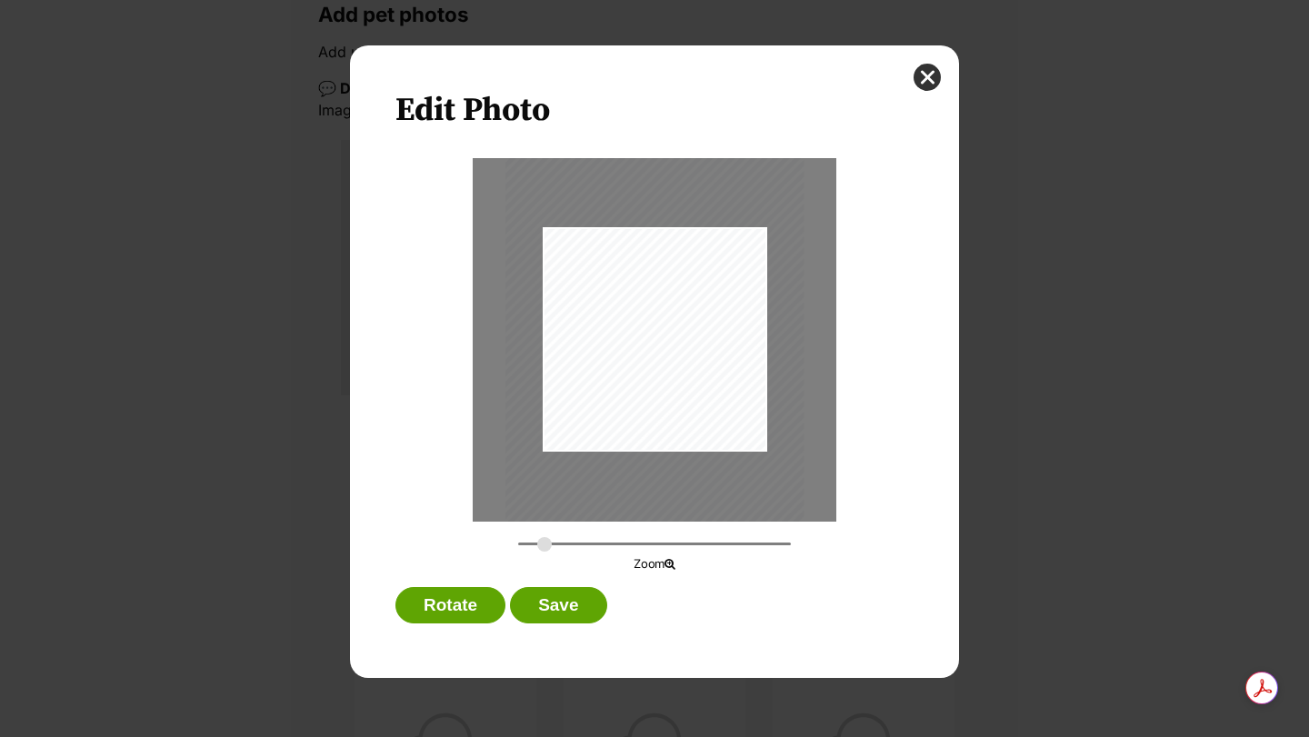
drag, startPoint x: 525, startPoint y: 545, endPoint x: 544, endPoint y: 544, distance: 19.1
type input "0.365"
click at [544, 544] on input "Dialog Window - Close (Press escape to close)" at bounding box center [654, 543] width 273 height 17
click at [728, 400] on div "Dialog Window - Close (Press escape to close)" at bounding box center [657, 345] width 299 height 398
click at [603, 602] on button "Save" at bounding box center [558, 605] width 96 height 36
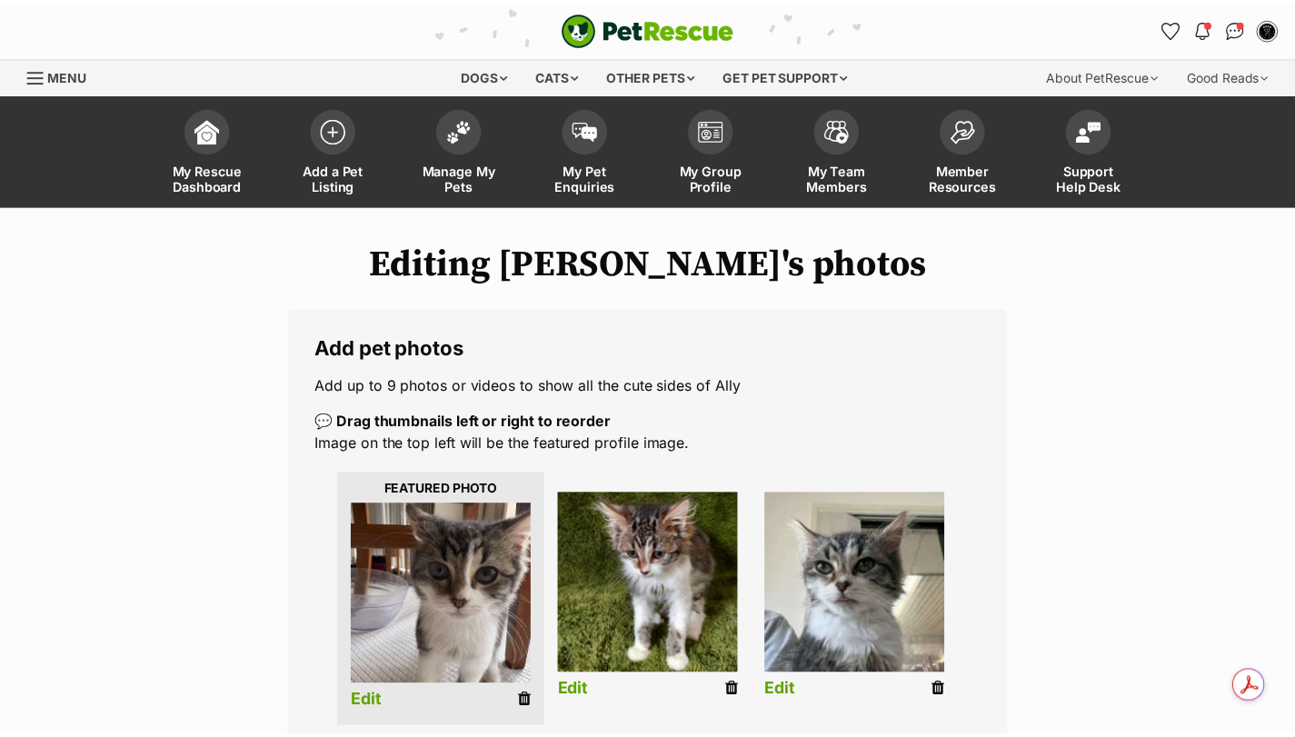
scroll to position [334, 0]
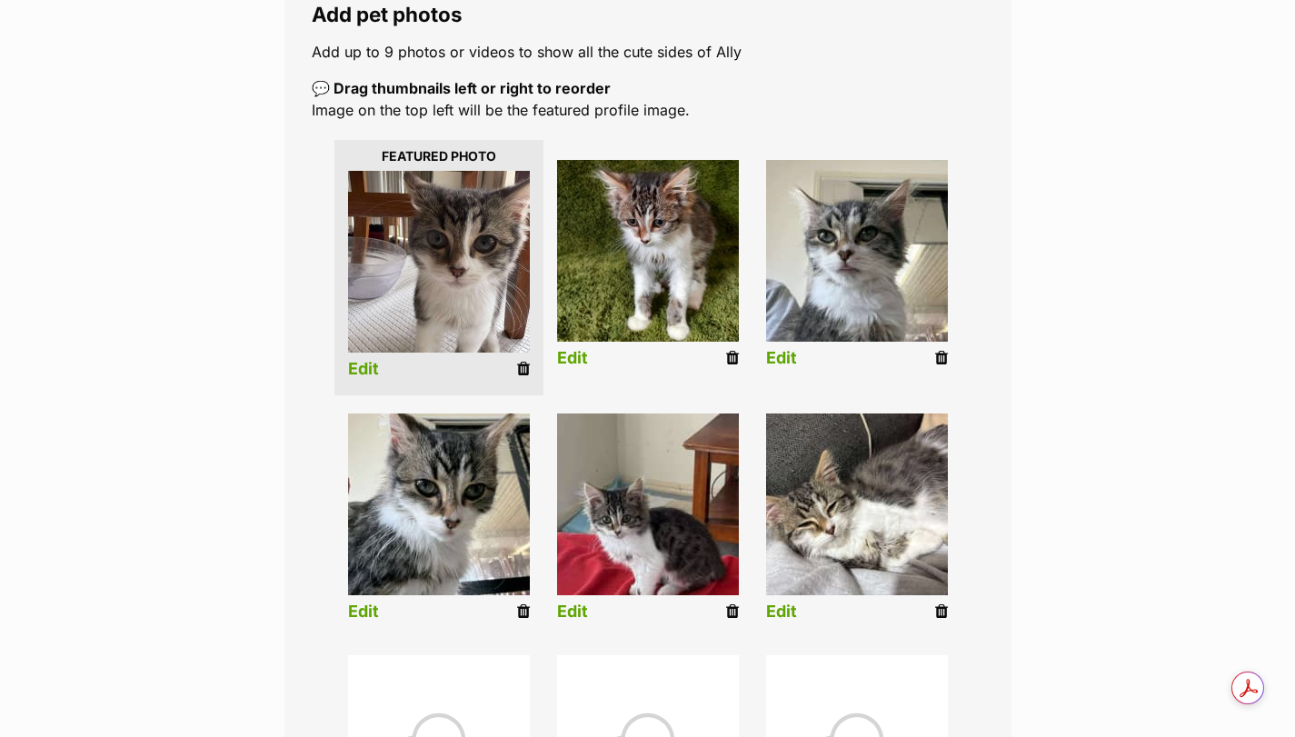
click at [786, 352] on link "Edit" at bounding box center [781, 358] width 31 height 19
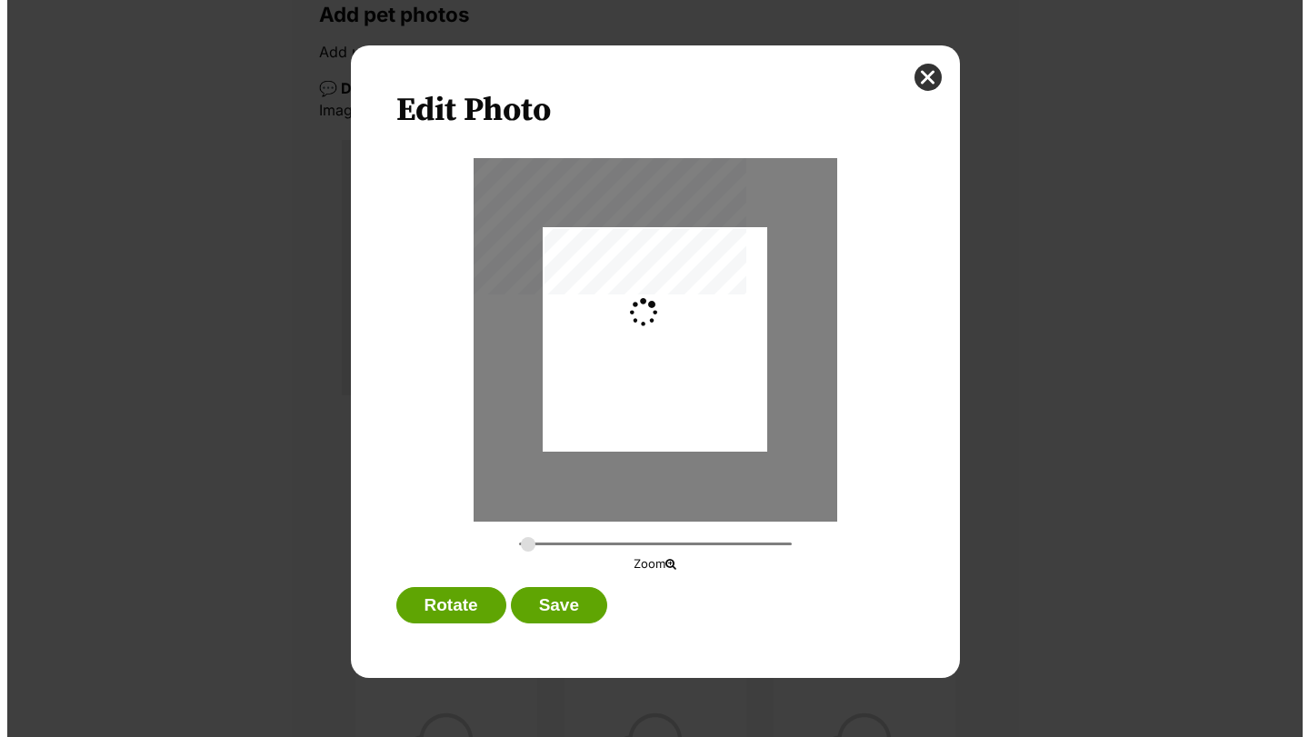
scroll to position [0, 0]
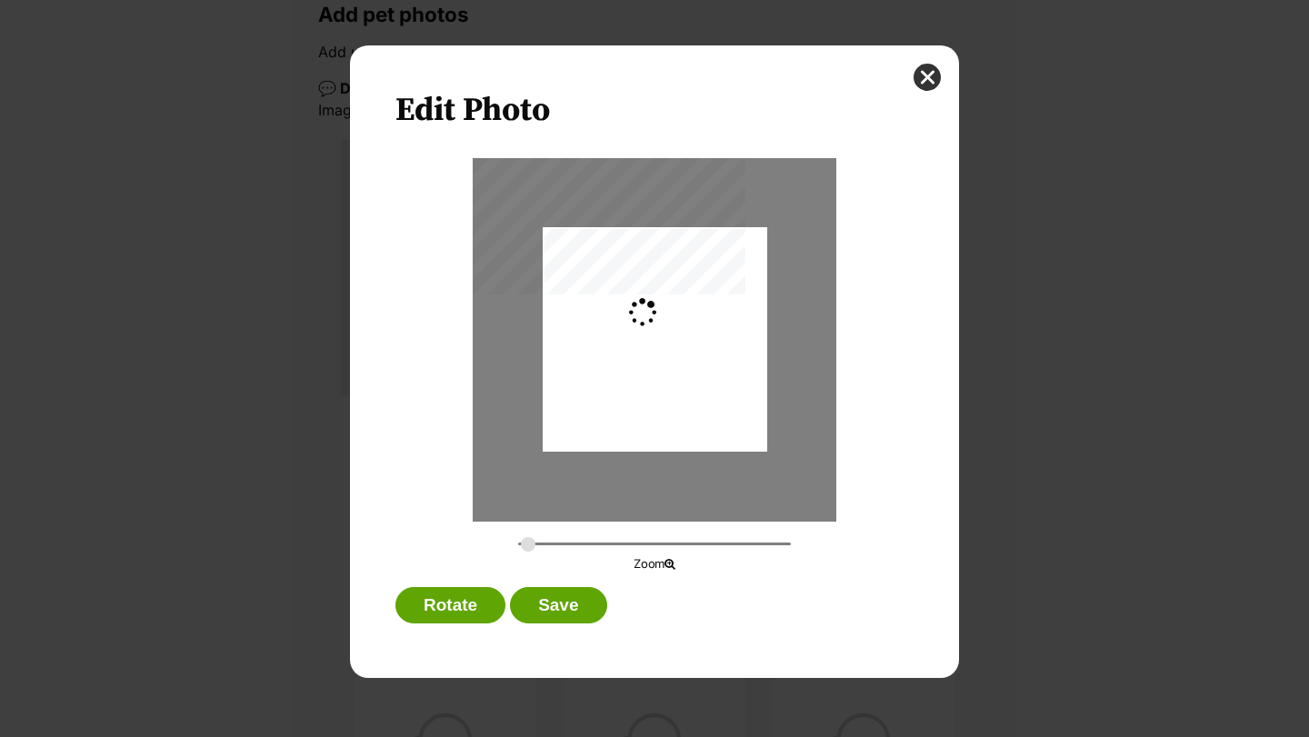
type input "0.2744"
click at [564, 607] on button "Save" at bounding box center [558, 605] width 96 height 36
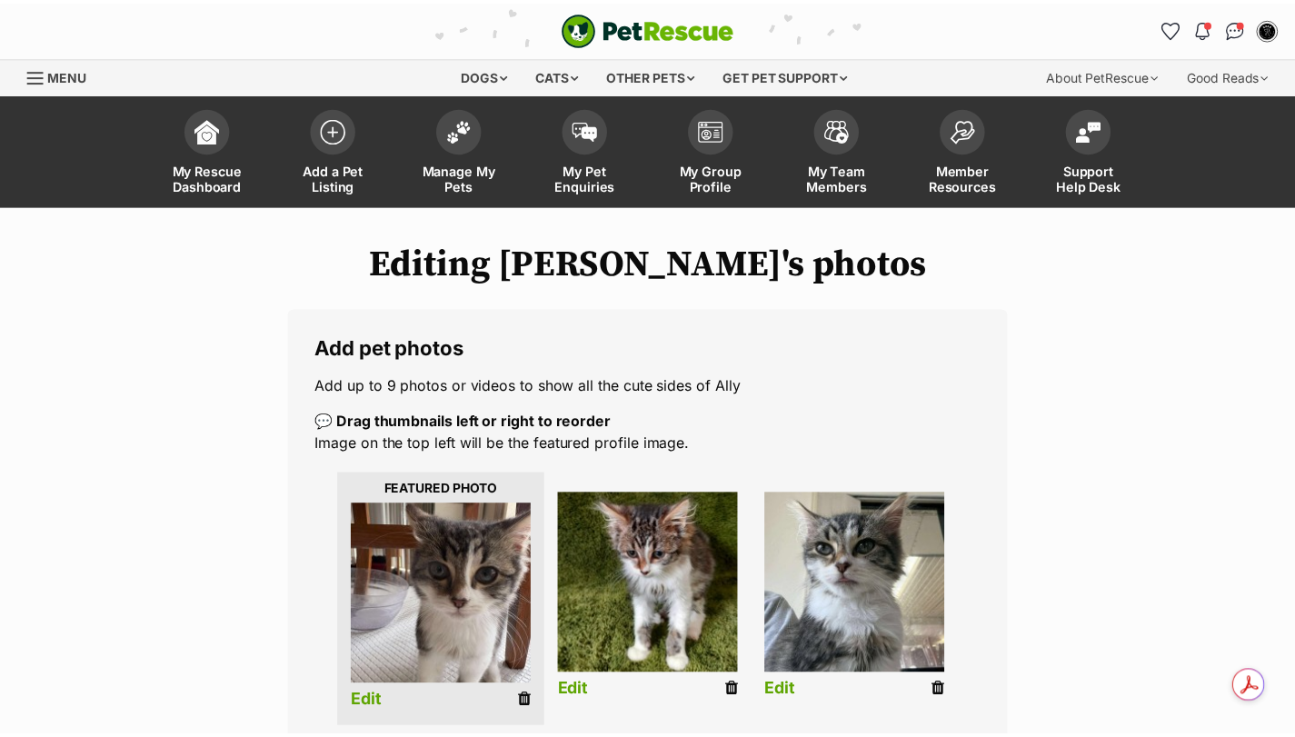
scroll to position [334, 0]
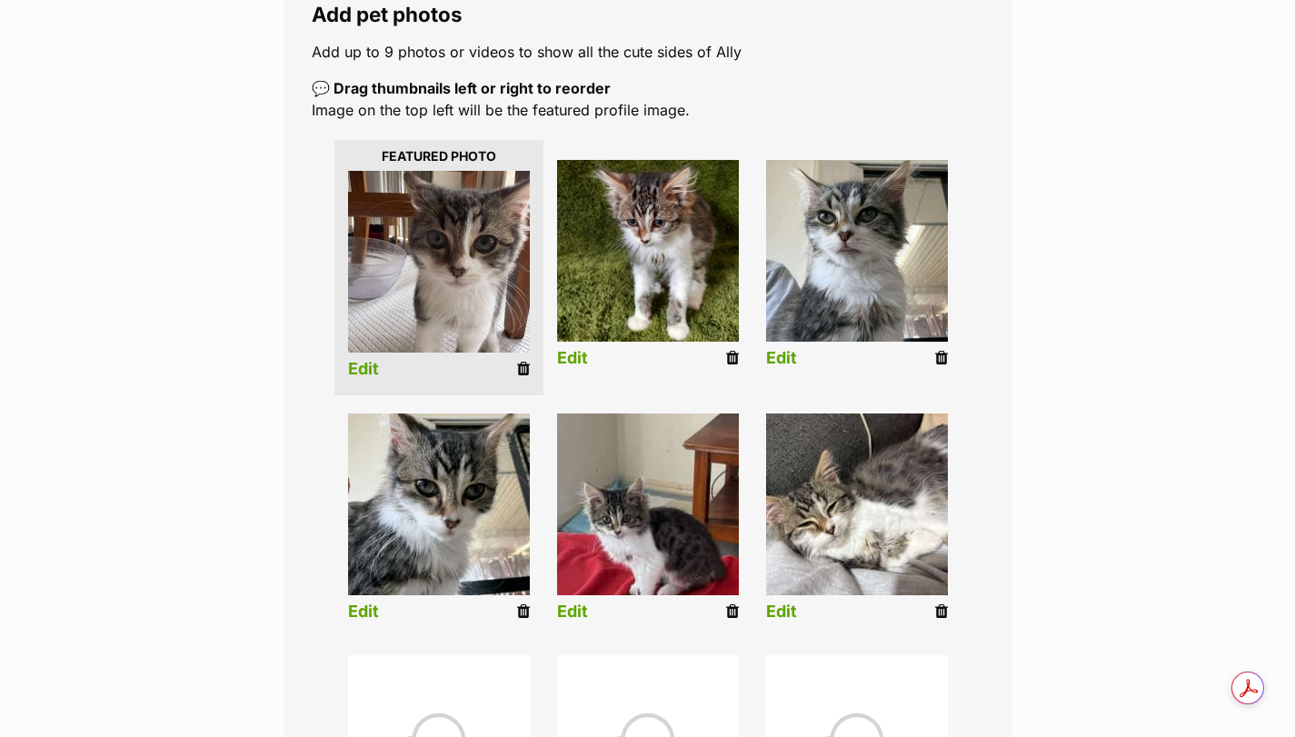
click at [353, 607] on link "Edit" at bounding box center [363, 612] width 31 height 19
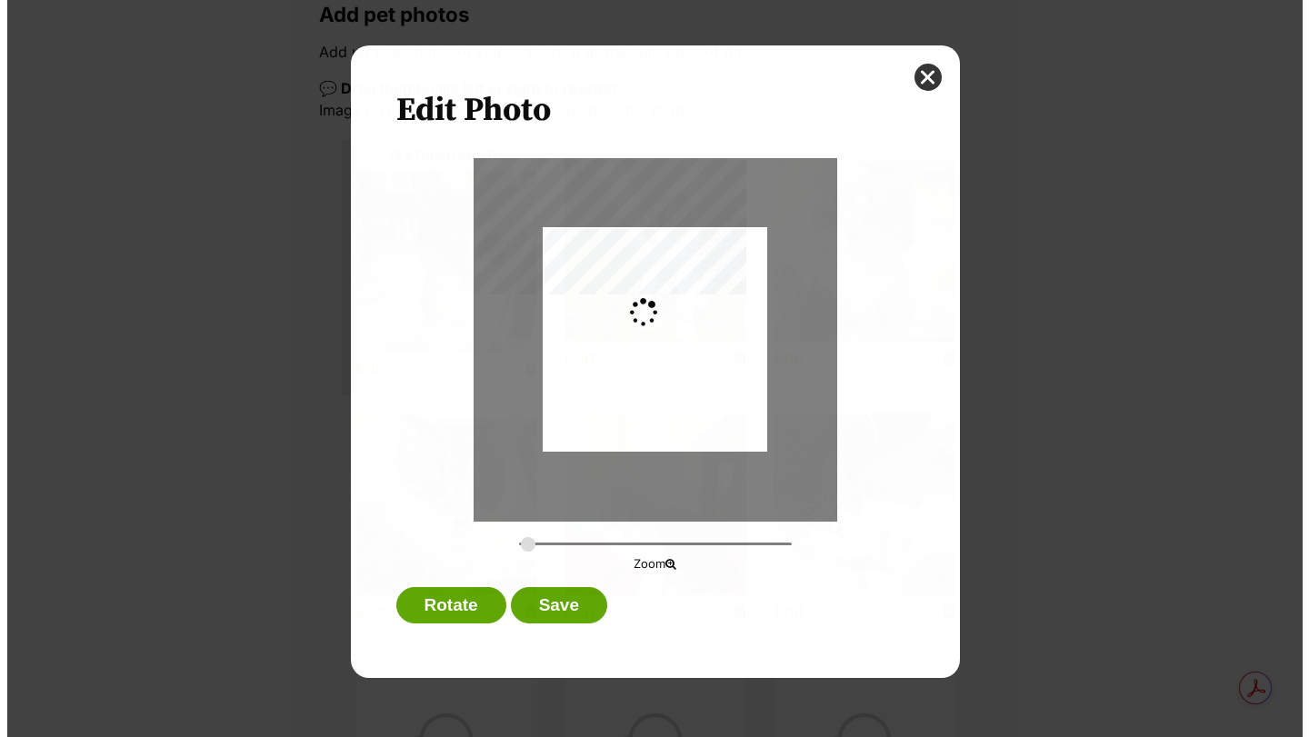
scroll to position [0, 0]
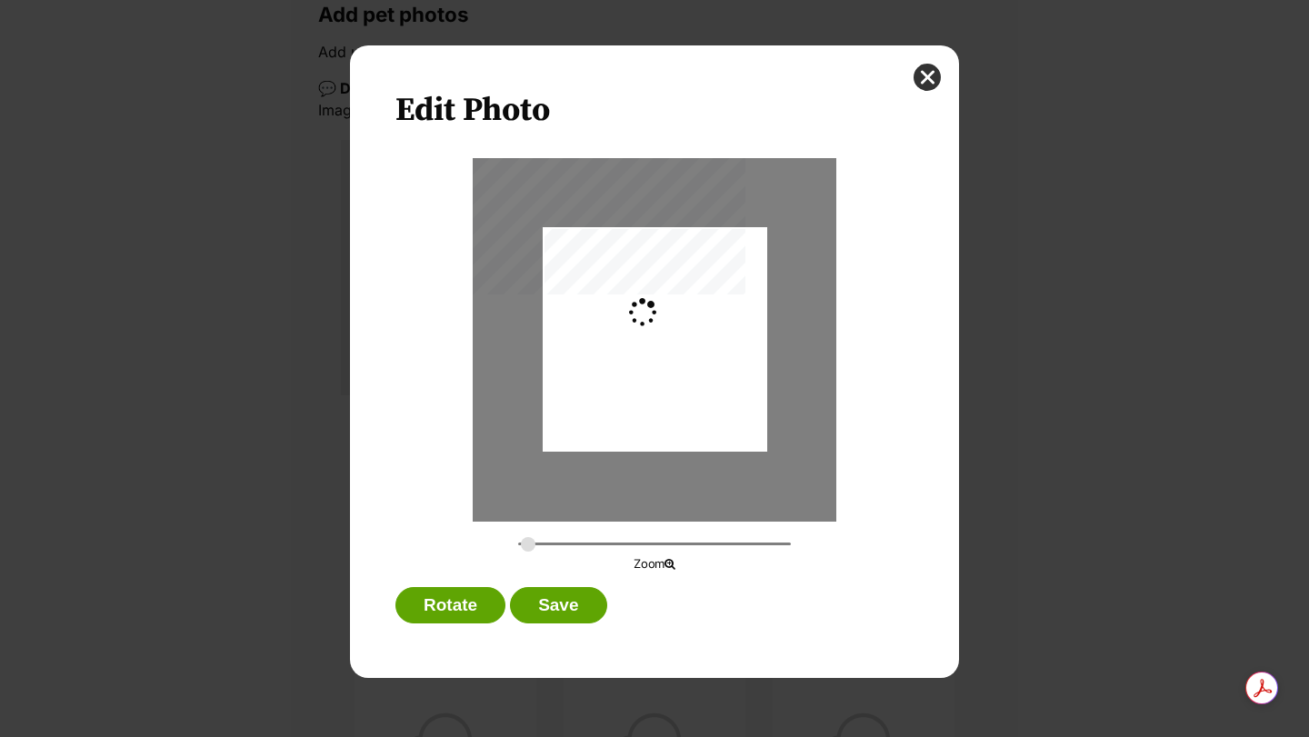
type input "0.2744"
click at [564, 611] on button "Save" at bounding box center [558, 605] width 96 height 36
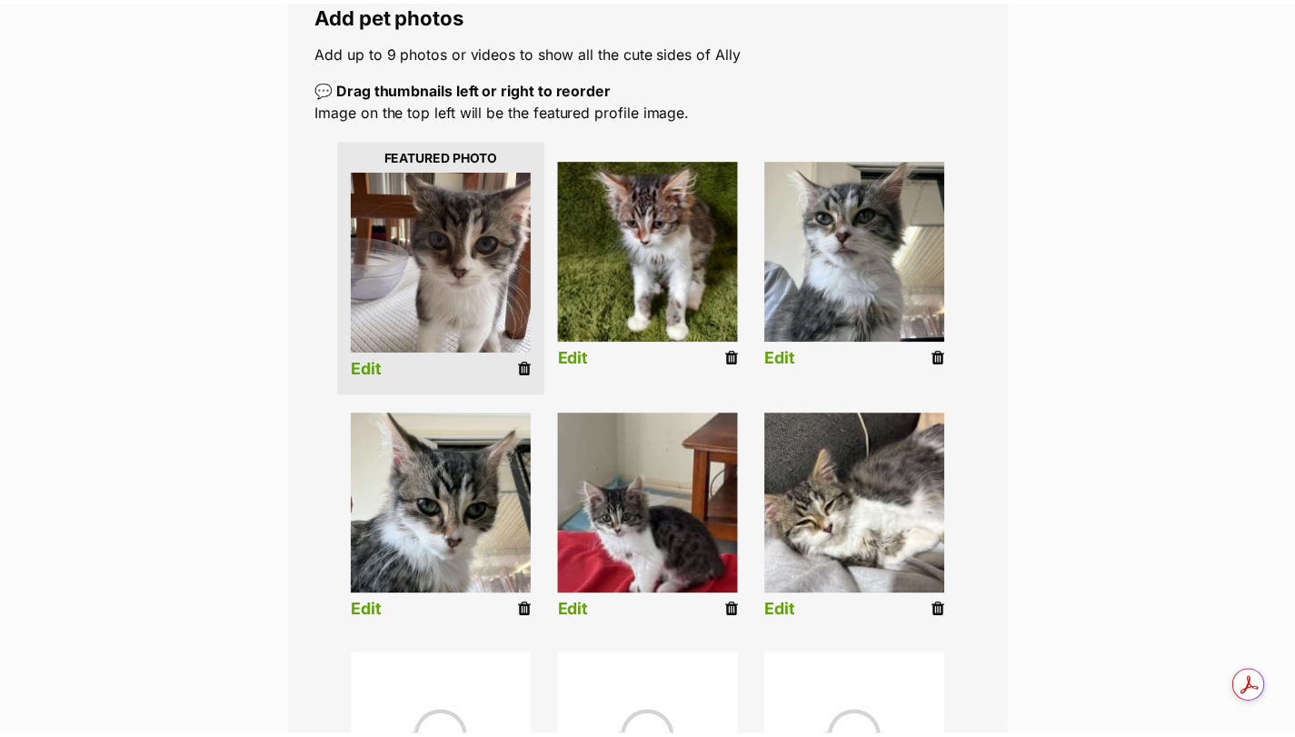
scroll to position [334, 0]
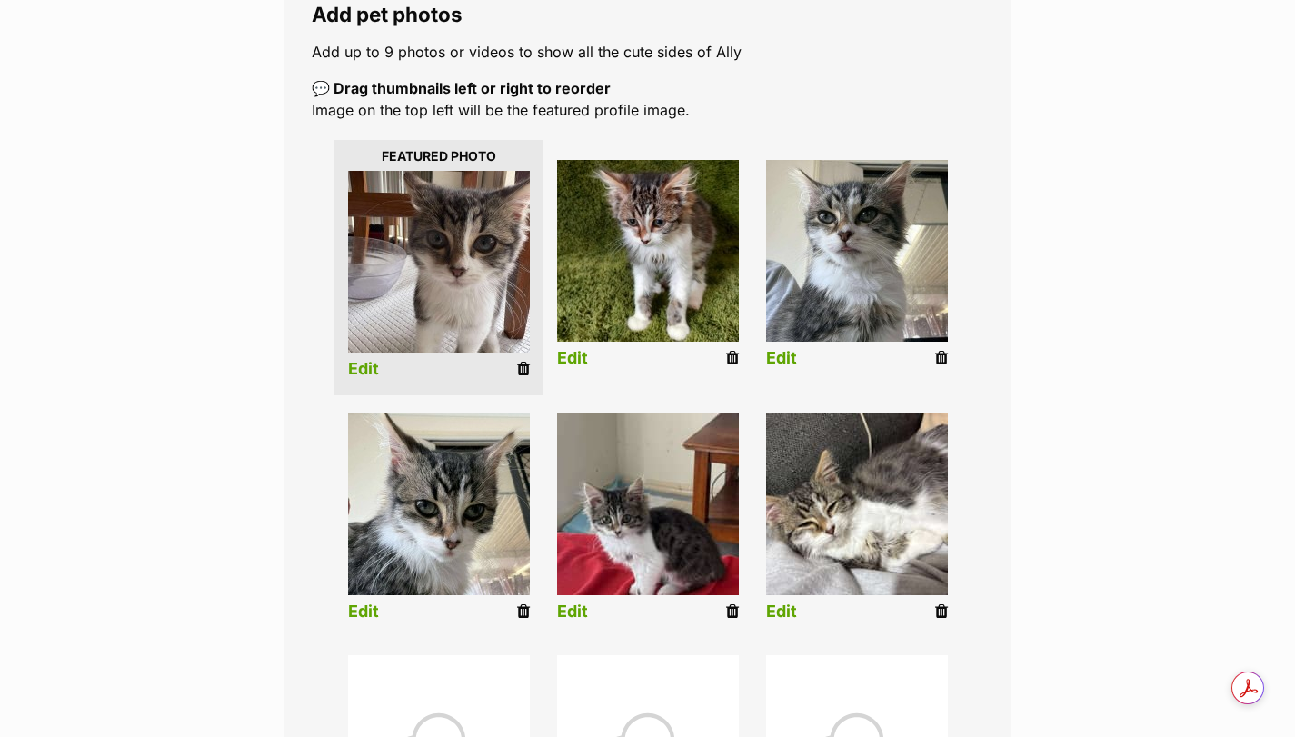
click at [574, 614] on link "Edit" at bounding box center [572, 612] width 31 height 19
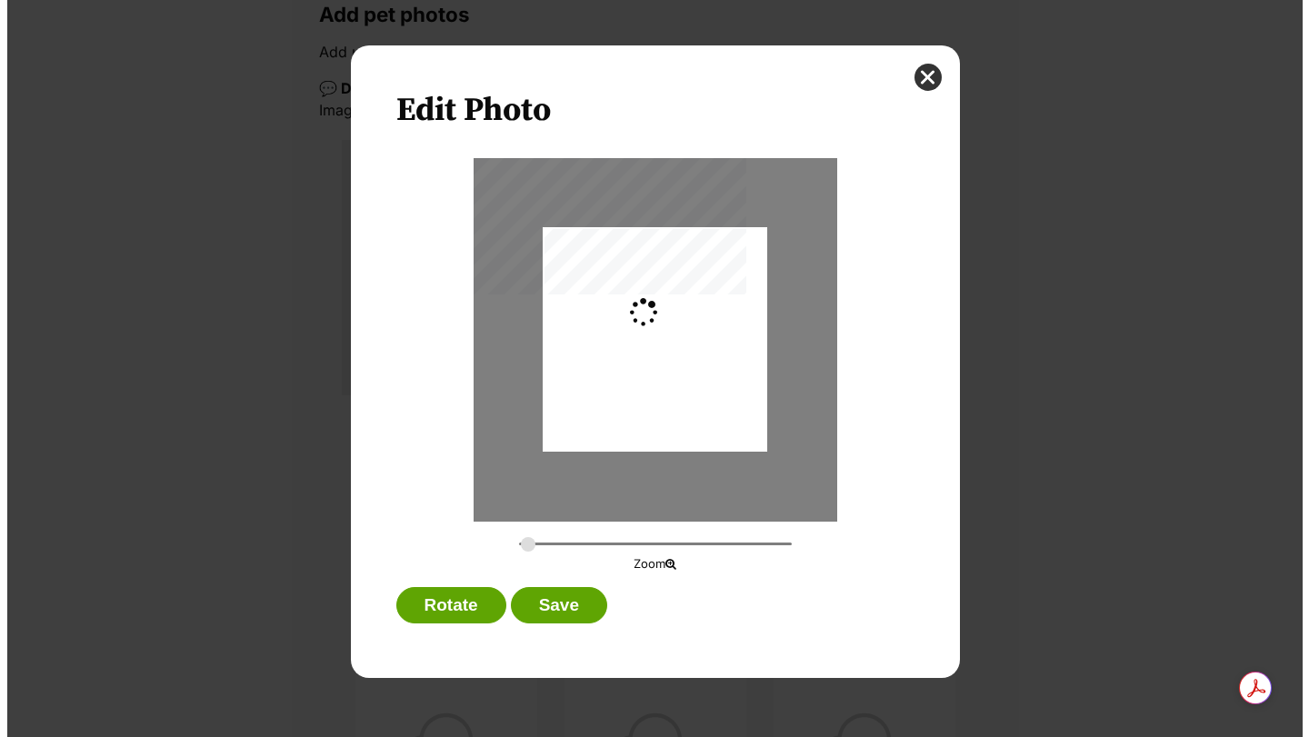
scroll to position [0, 0]
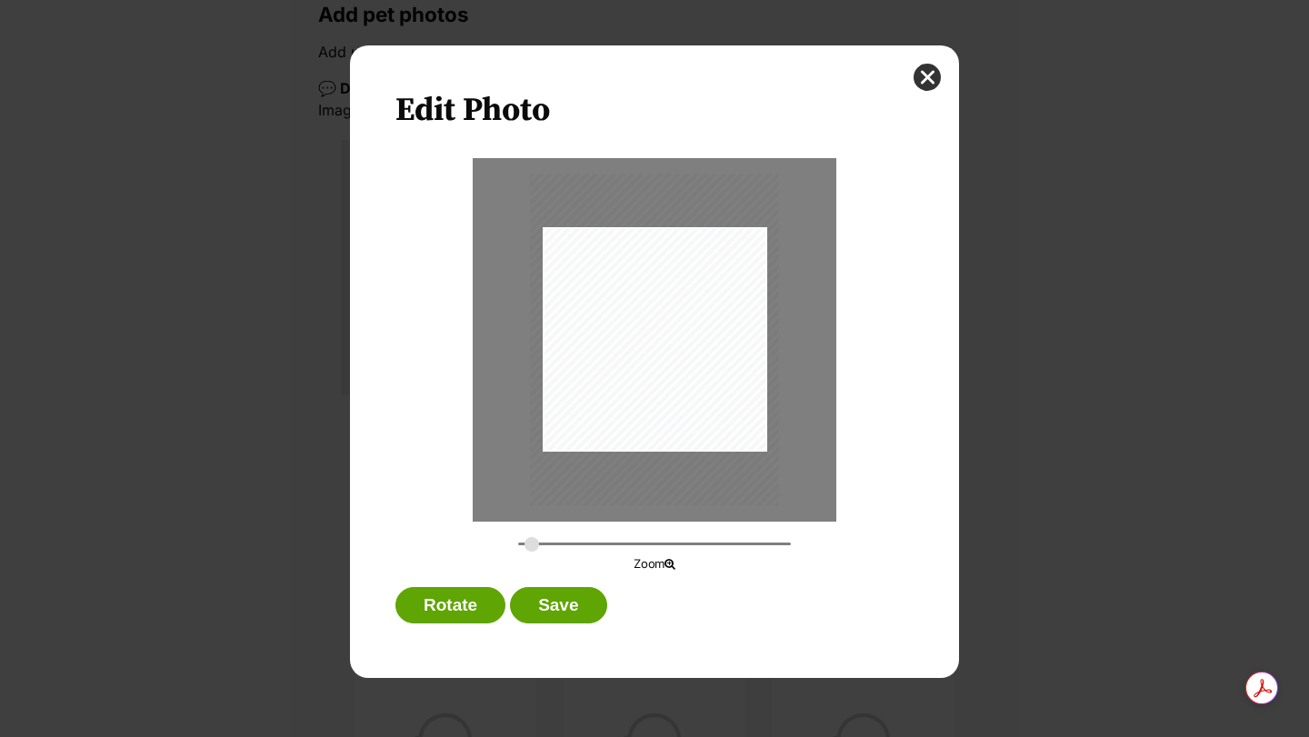
type input "0.3046"
click at [532, 546] on input "Dialog Window - Close (Press escape to close)" at bounding box center [654, 543] width 273 height 17
drag, startPoint x: 668, startPoint y: 424, endPoint x: 655, endPoint y: 412, distance: 18.0
click at [655, 412] on div "Dialog Window - Close (Press escape to close)" at bounding box center [642, 327] width 249 height 333
click at [572, 612] on button "Save" at bounding box center [558, 605] width 96 height 36
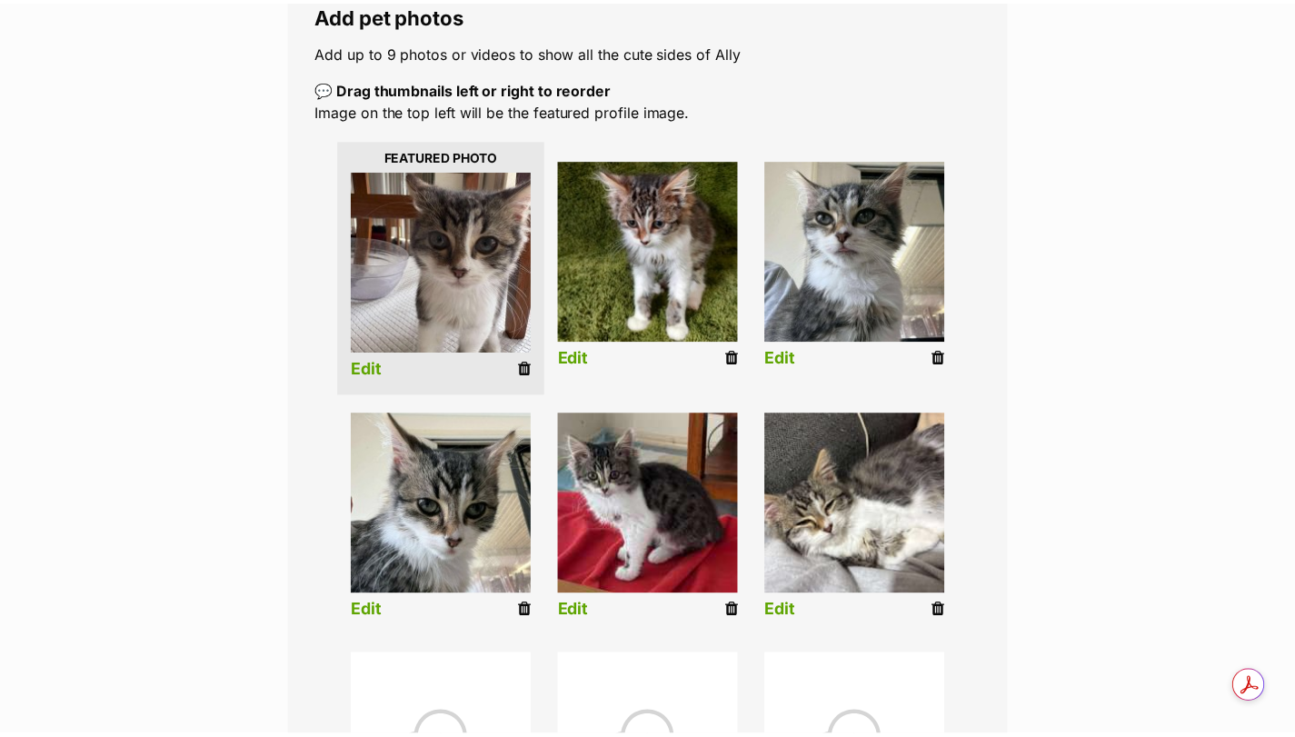
scroll to position [334, 0]
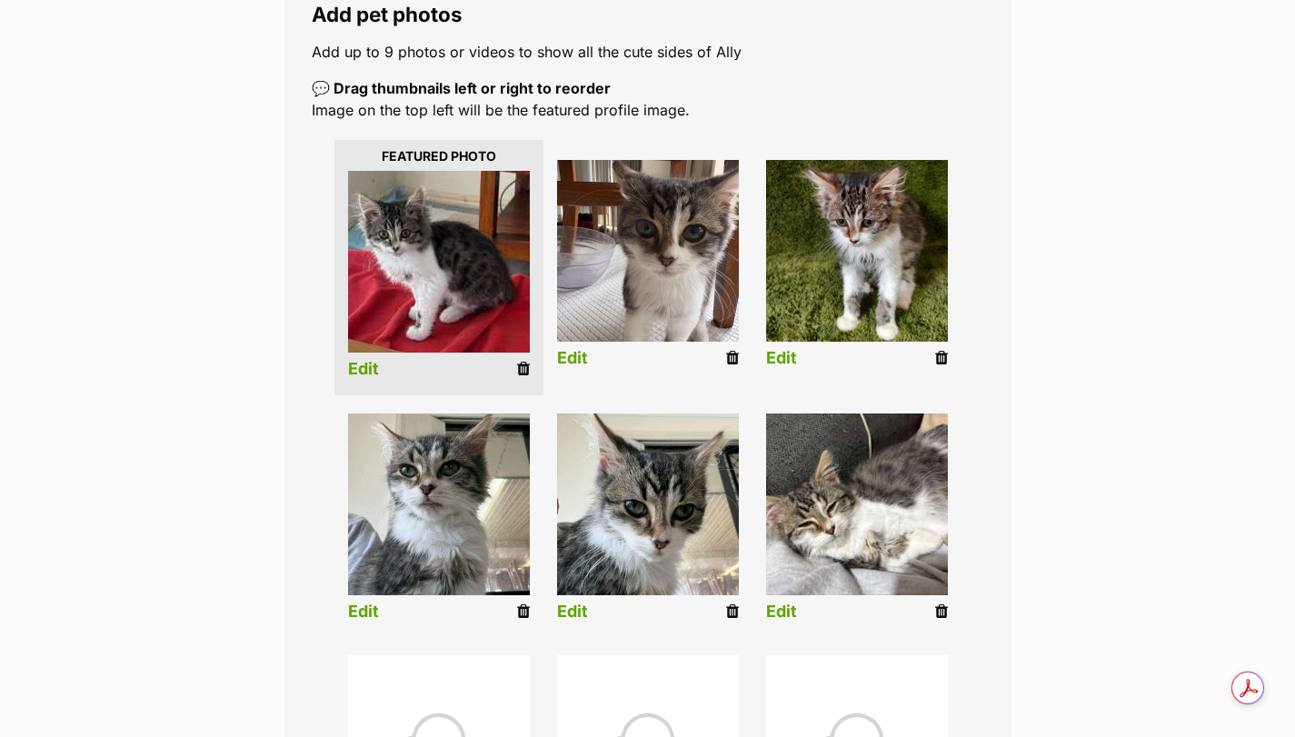
click at [773, 603] on link "Edit" at bounding box center [781, 612] width 31 height 19
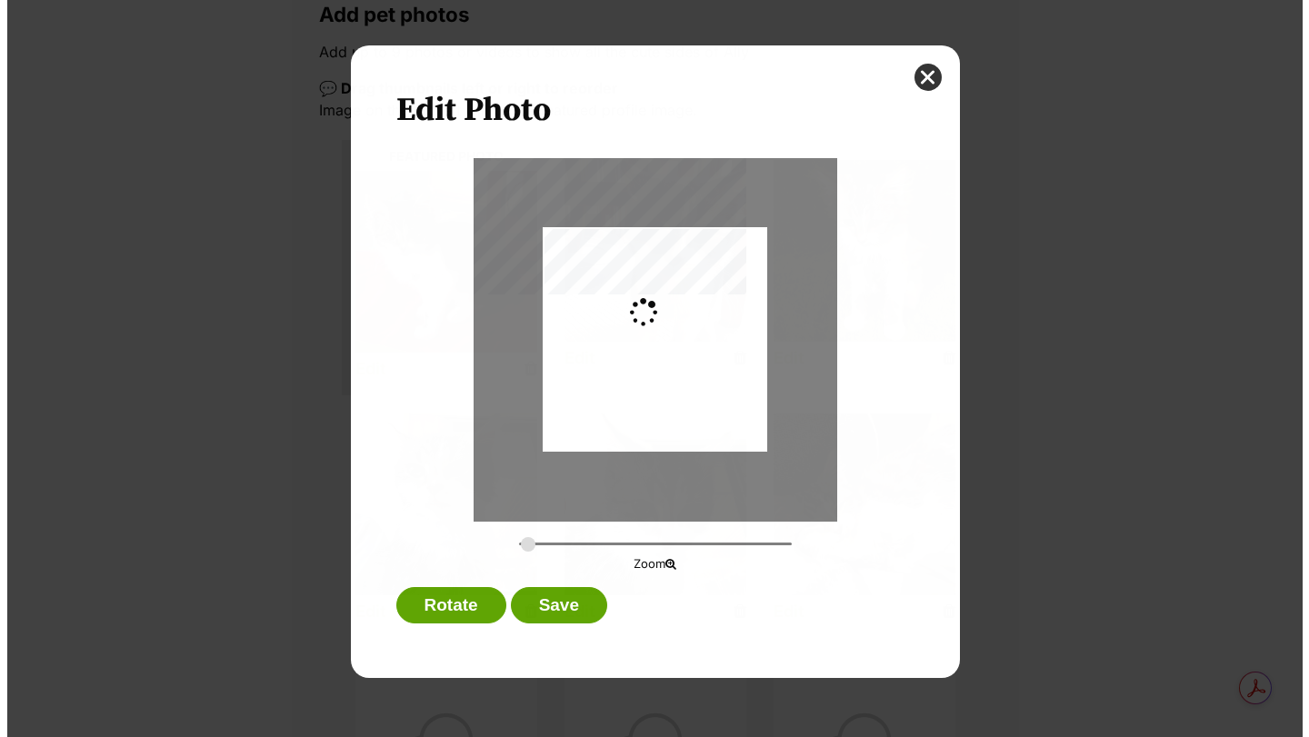
scroll to position [0, 0]
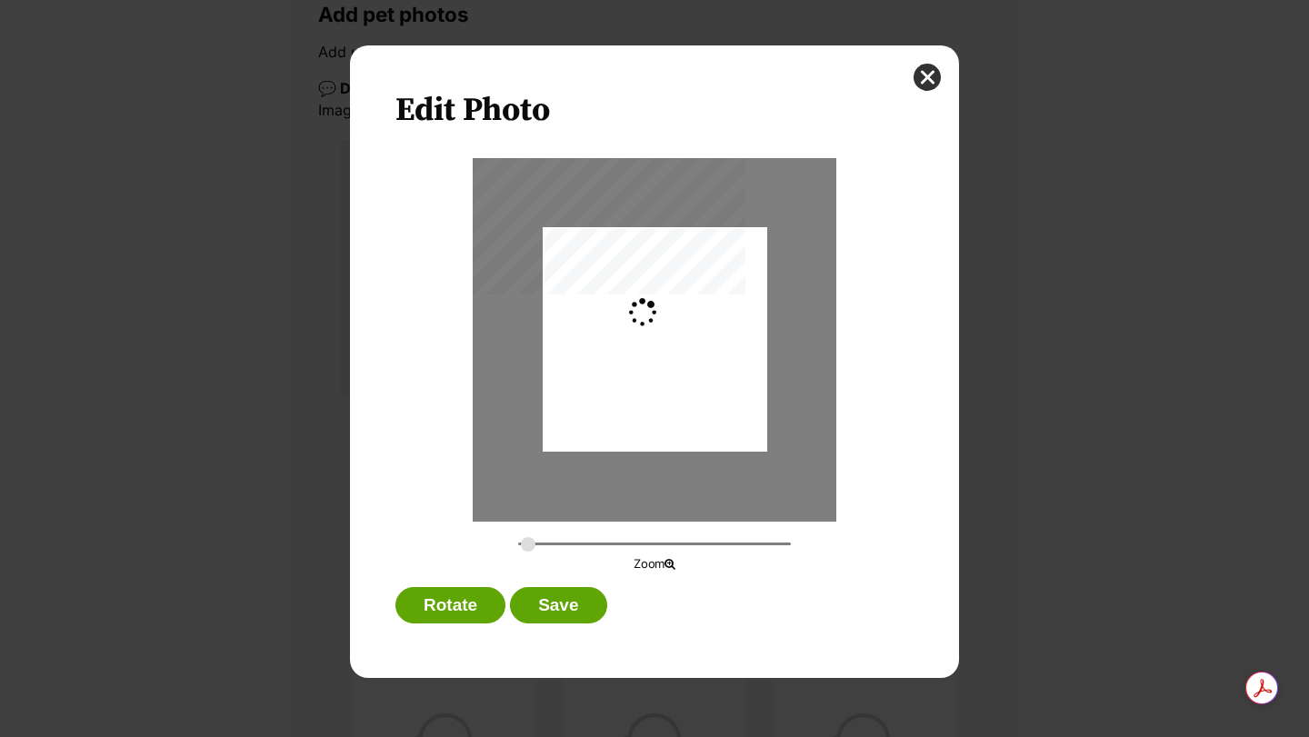
type input "0.3659"
drag, startPoint x: 630, startPoint y: 379, endPoint x: 662, endPoint y: 380, distance: 31.8
click at [662, 380] on div "Dialog Window - Close (Press escape to close)" at bounding box center [684, 339] width 299 height 225
click at [563, 609] on button "Save" at bounding box center [558, 605] width 96 height 36
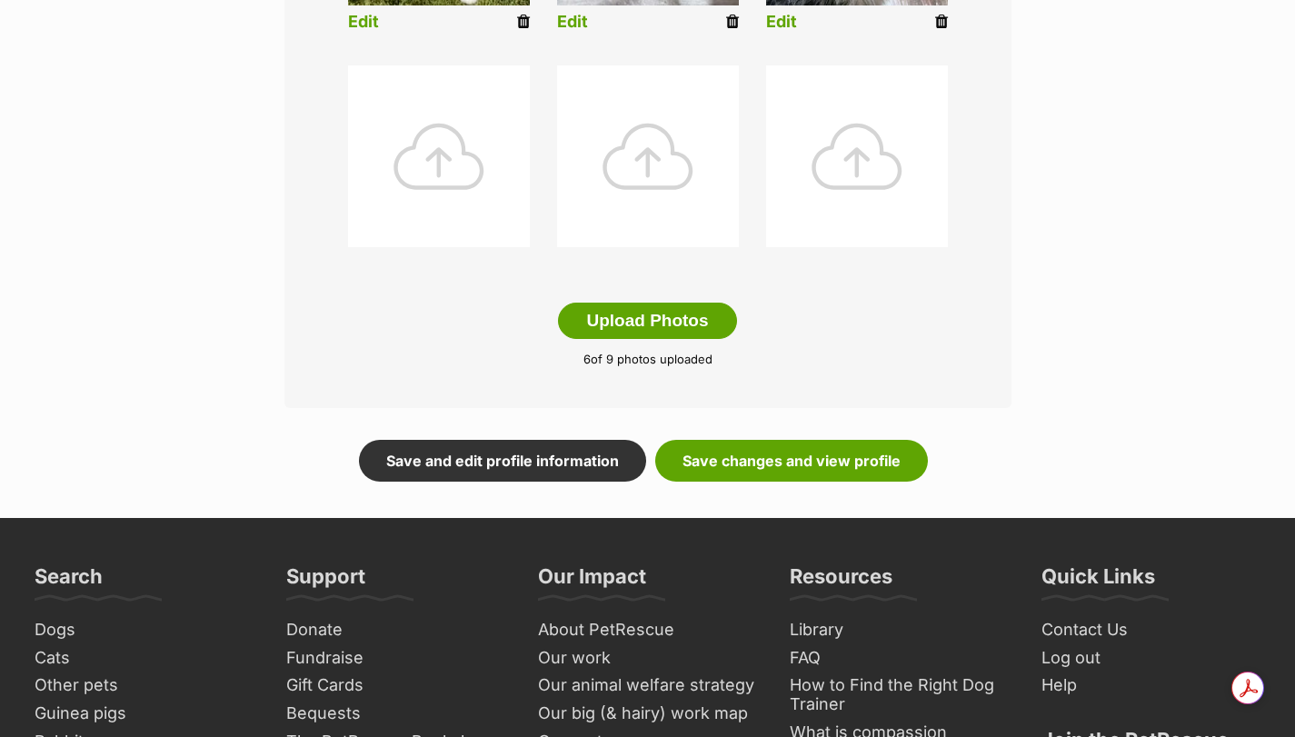
scroll to position [940, 0]
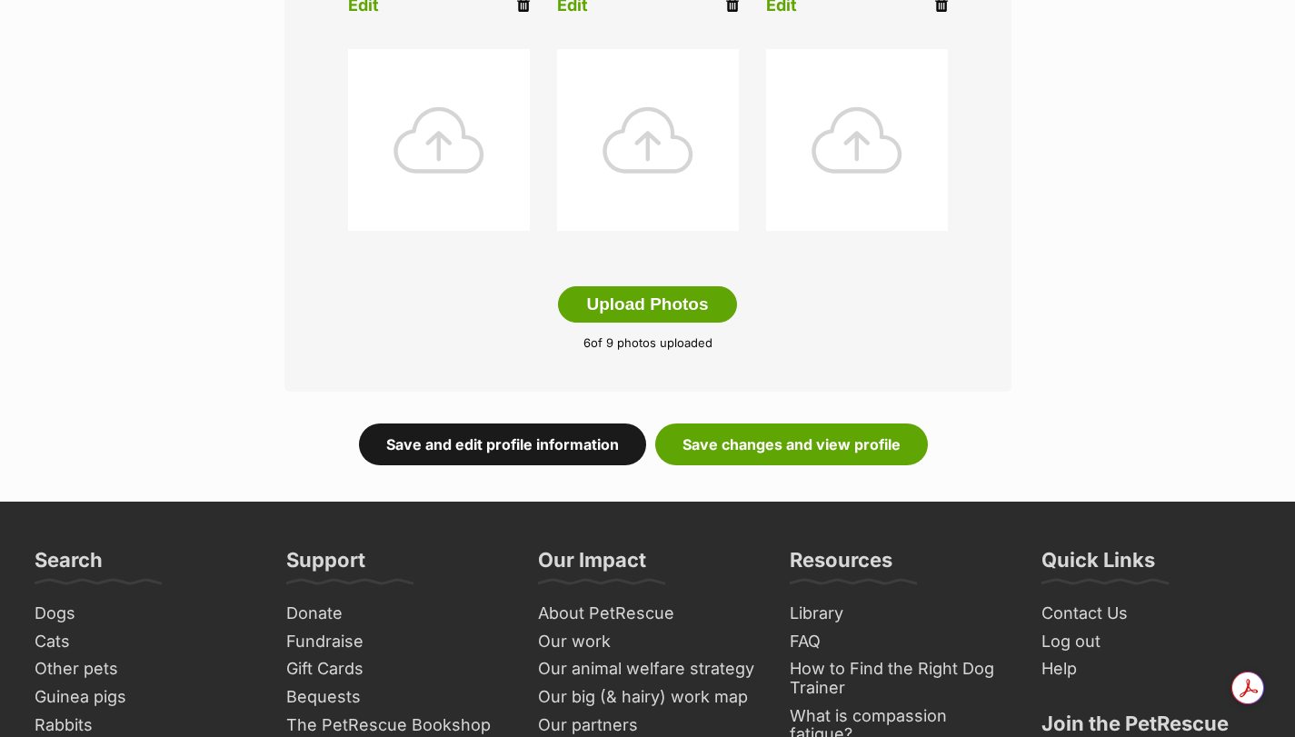
click at [516, 447] on link "Save and edit profile information" at bounding box center [502, 445] width 287 height 42
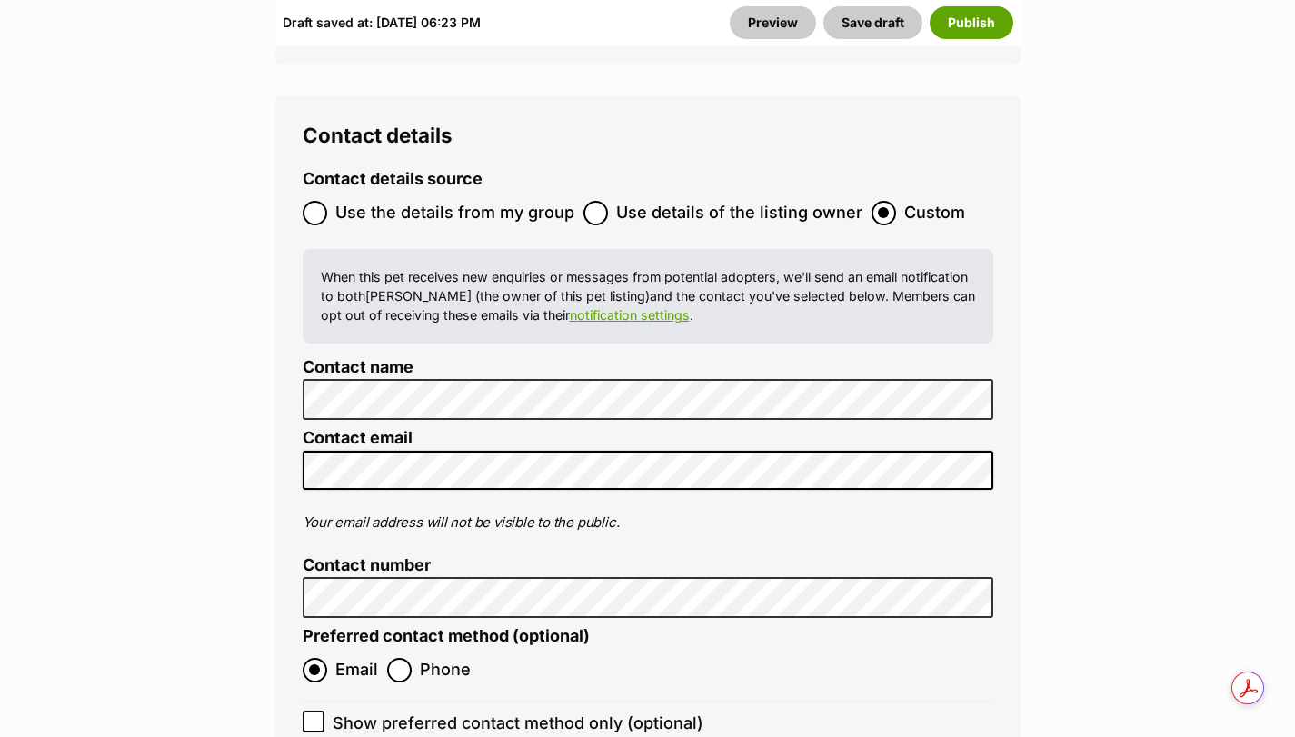
scroll to position [7302, 0]
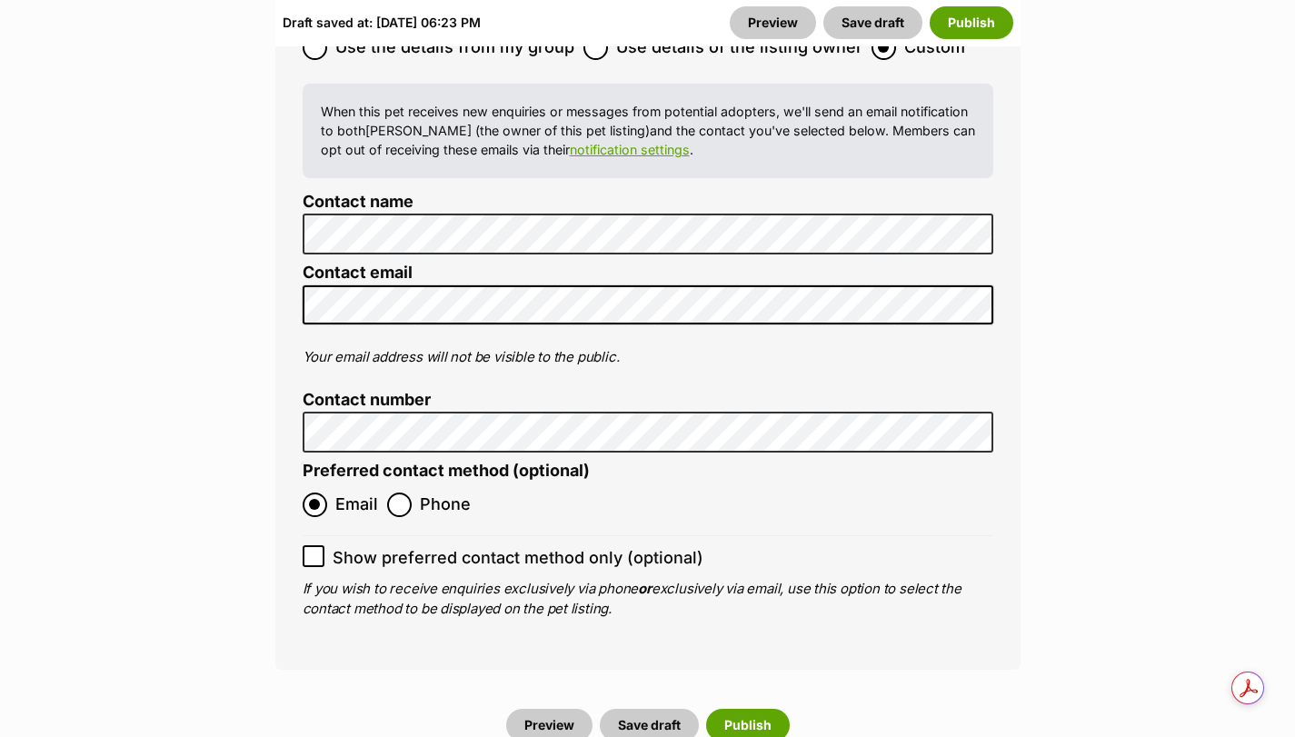
click at [324, 545] on label "Show preferred contact method only (optional)" at bounding box center [648, 557] width 691 height 25
click at [324, 545] on input "Show preferred contact method only (optional)" at bounding box center [314, 556] width 22 height 22
checkbox input "true"
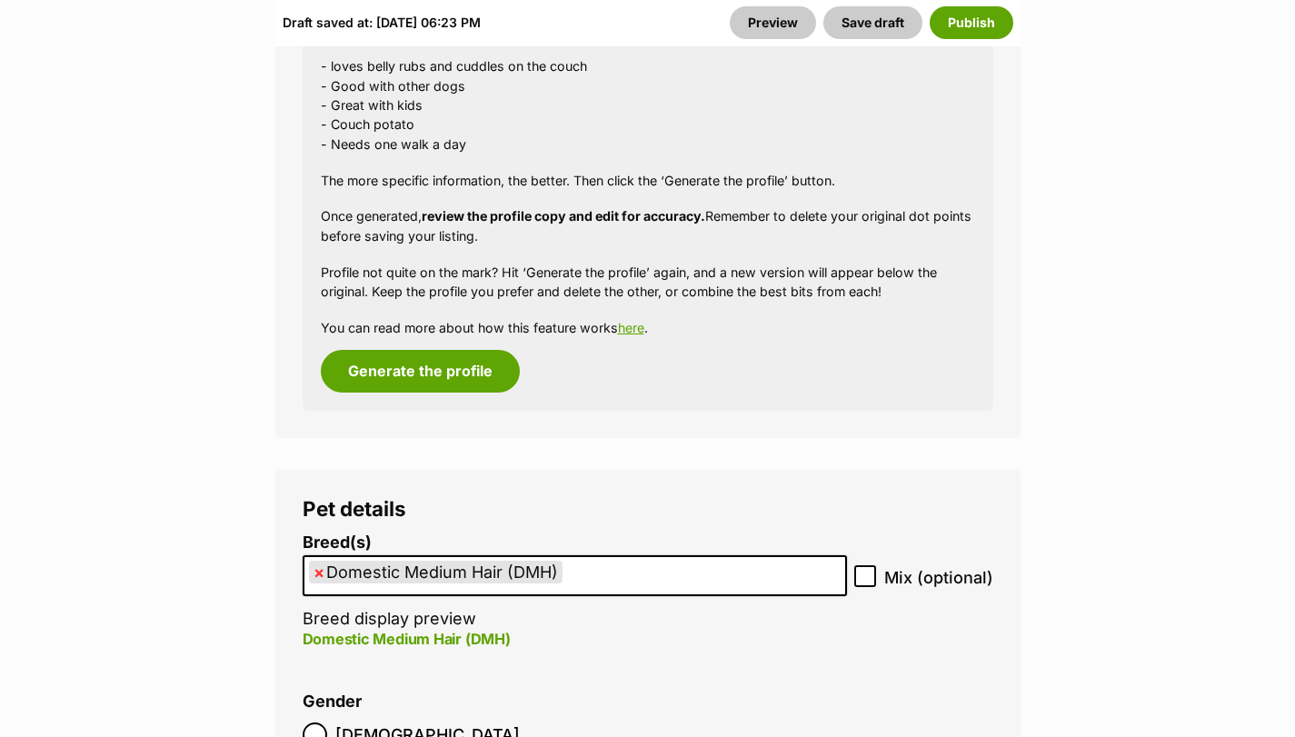
scroll to position [2148, 0]
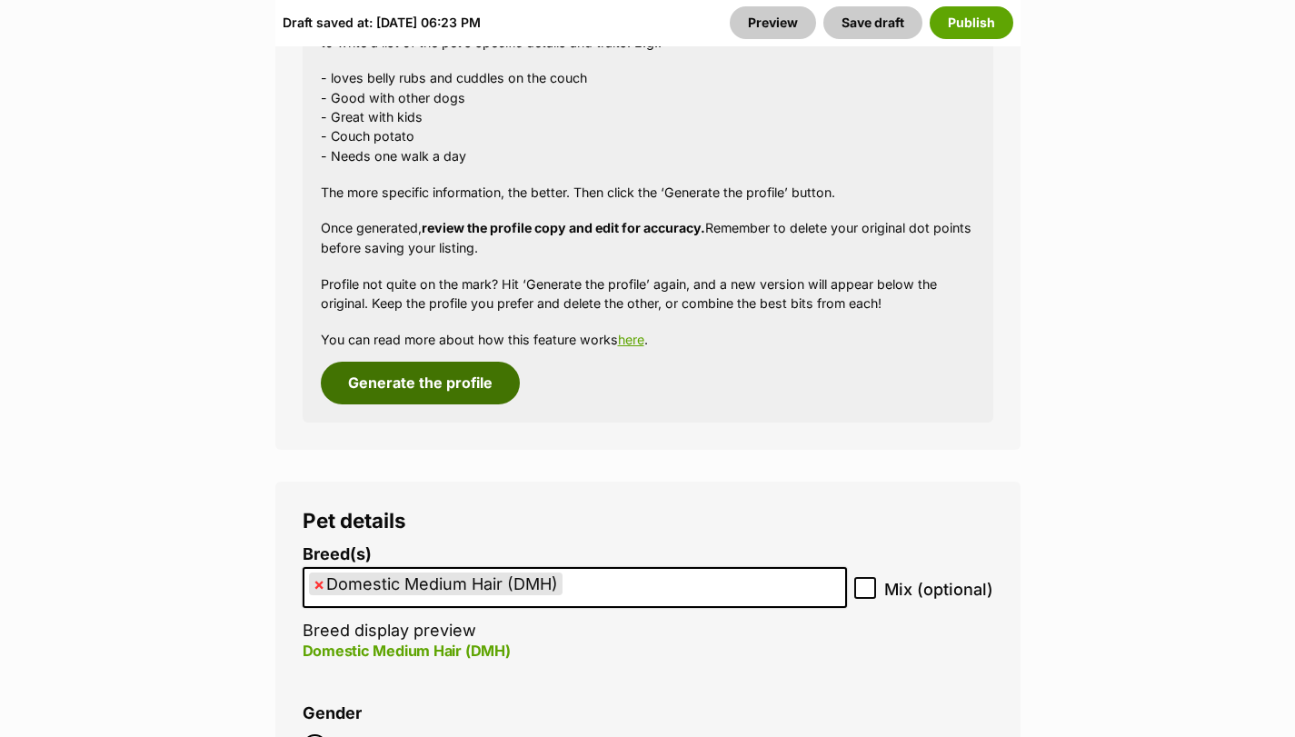
click at [482, 384] on button "Generate the profile" at bounding box center [420, 383] width 199 height 42
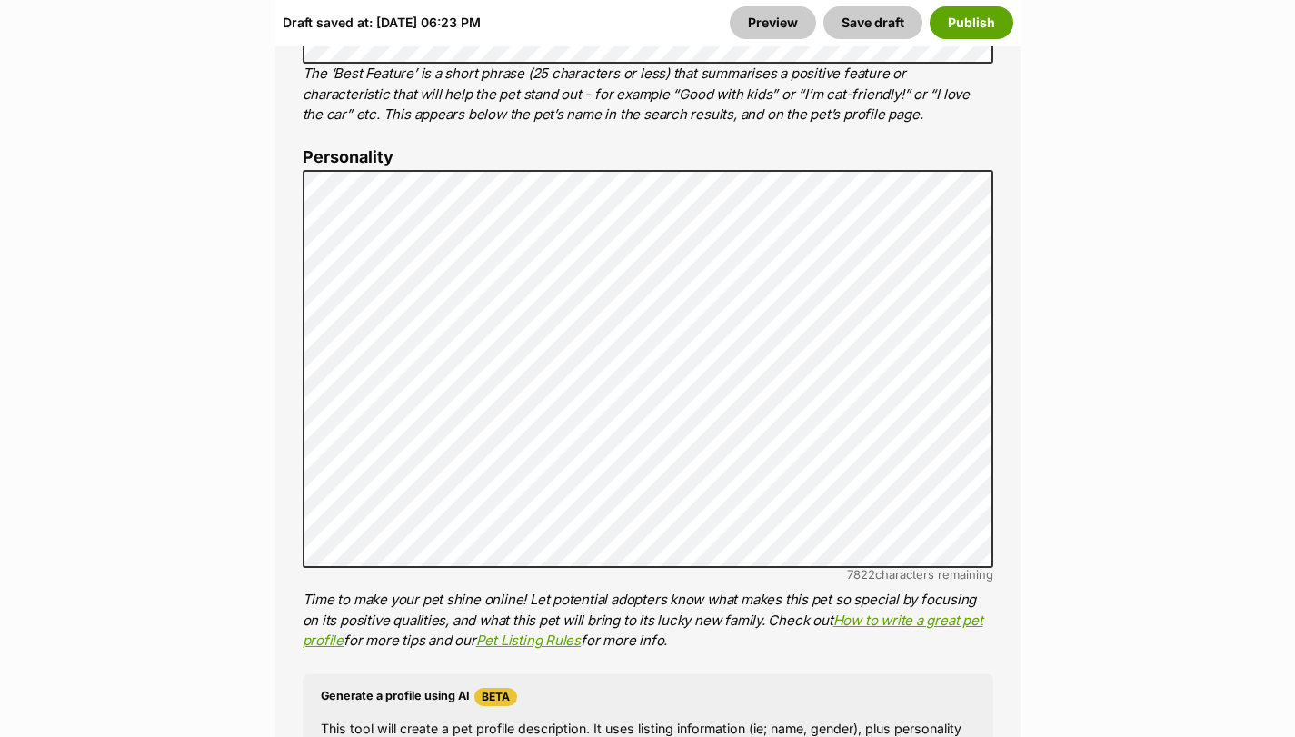
scroll to position [1451, 0]
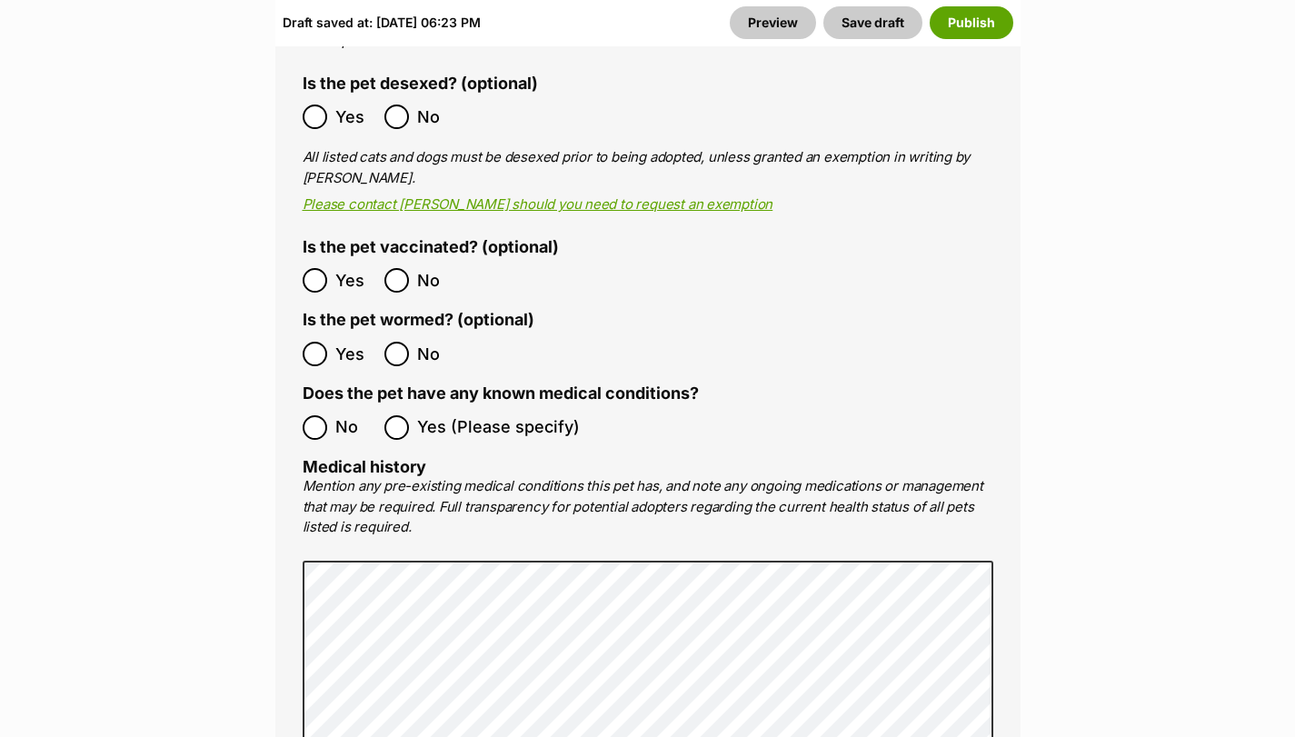
scroll to position [3936, 0]
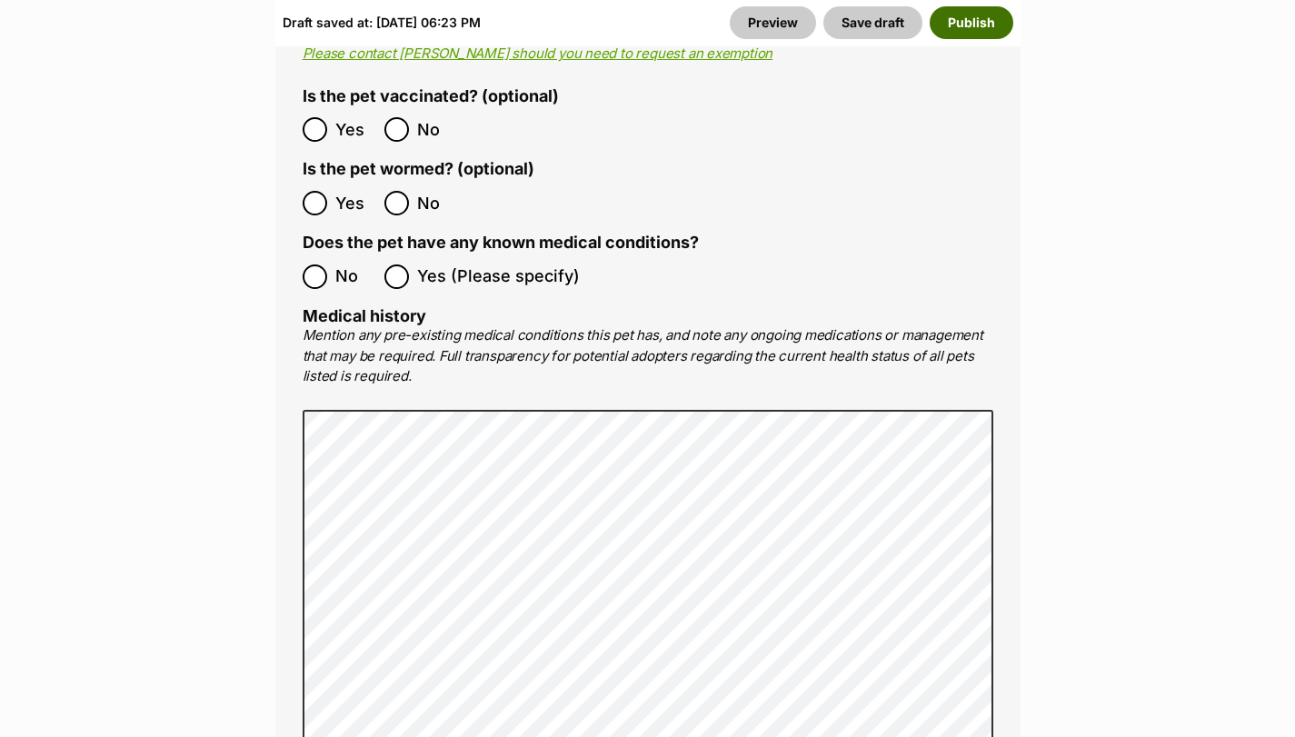
click at [994, 23] on button "Publish" at bounding box center [972, 22] width 84 height 33
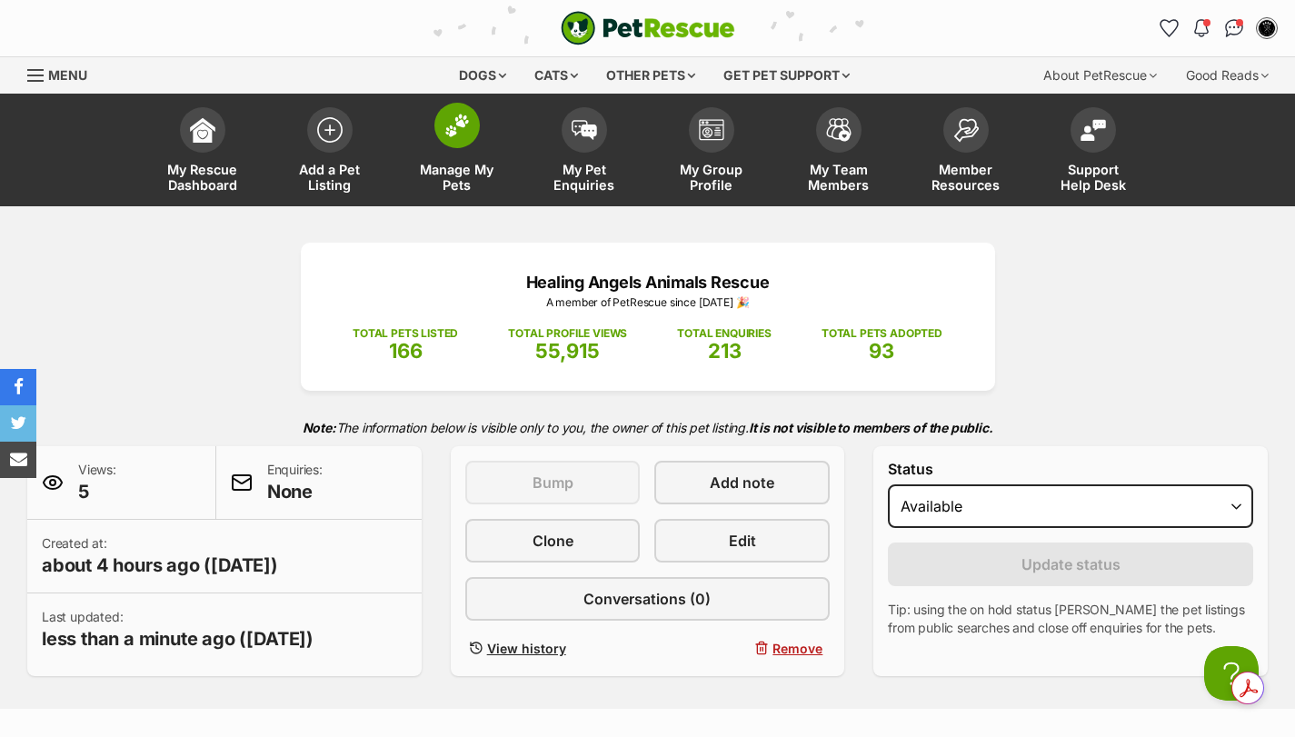
click at [460, 137] on img at bounding box center [456, 126] width 25 height 24
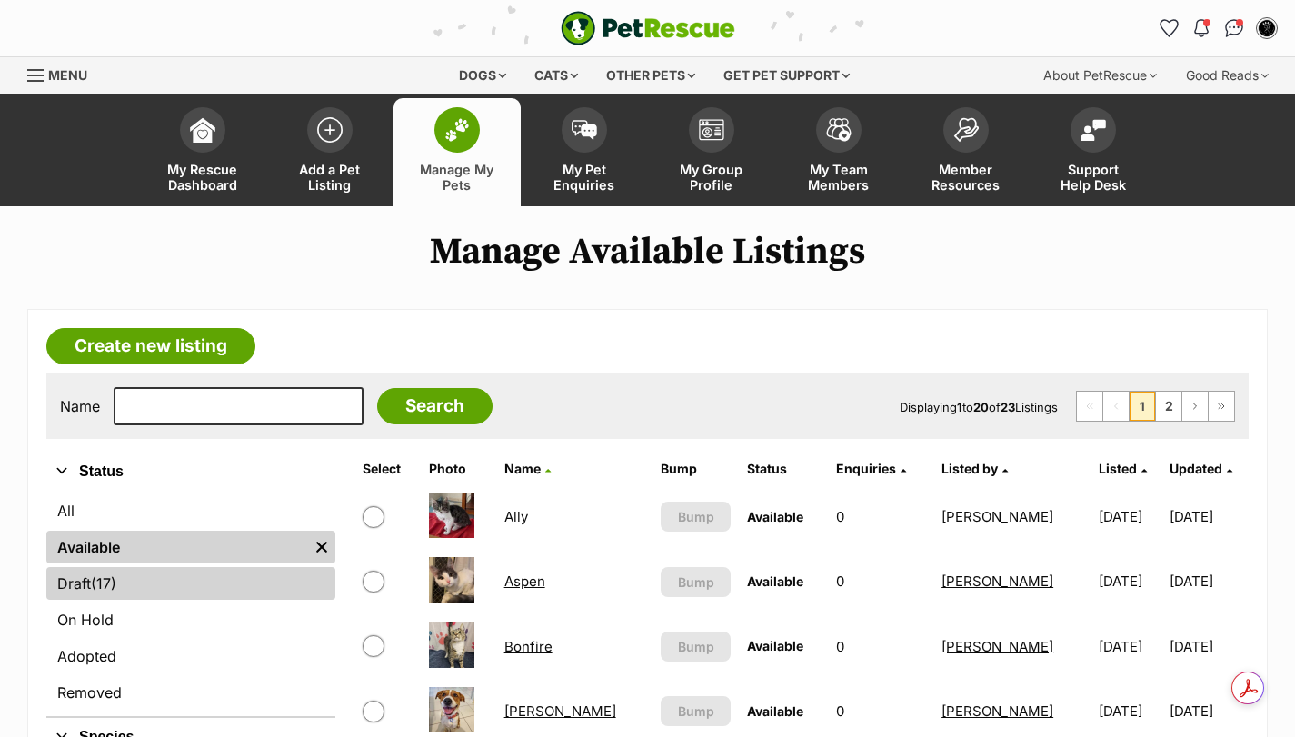
click at [170, 590] on link "Draft (17) Items" at bounding box center [190, 583] width 289 height 33
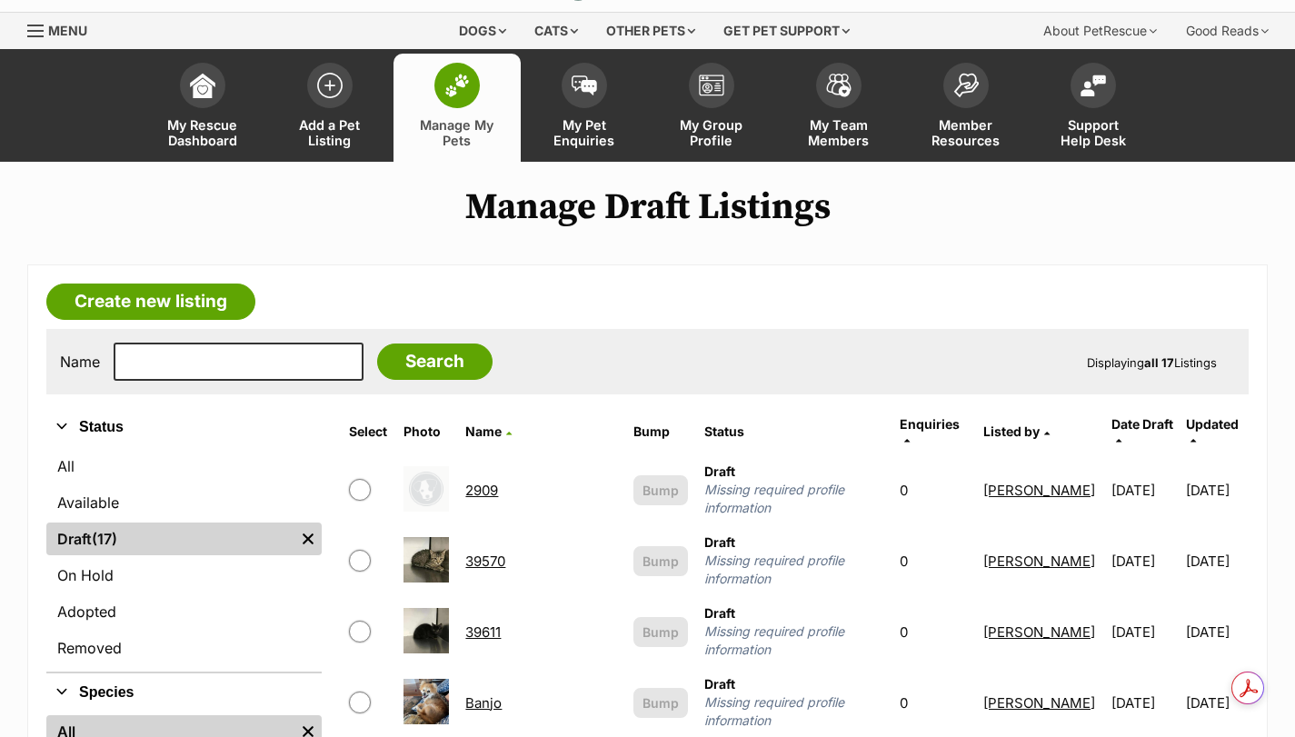
scroll to position [30, 0]
